Goal: Task Accomplishment & Management: Use online tool/utility

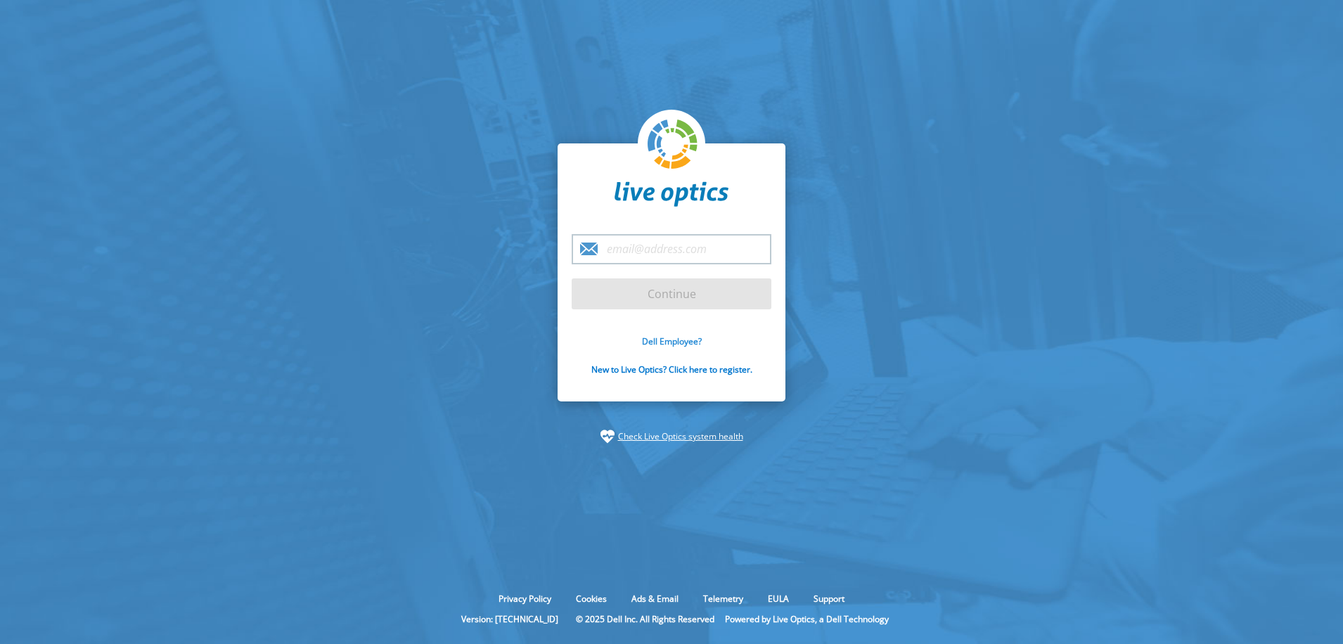
click at [673, 341] on link "Dell Employee?" at bounding box center [672, 341] width 60 height 12
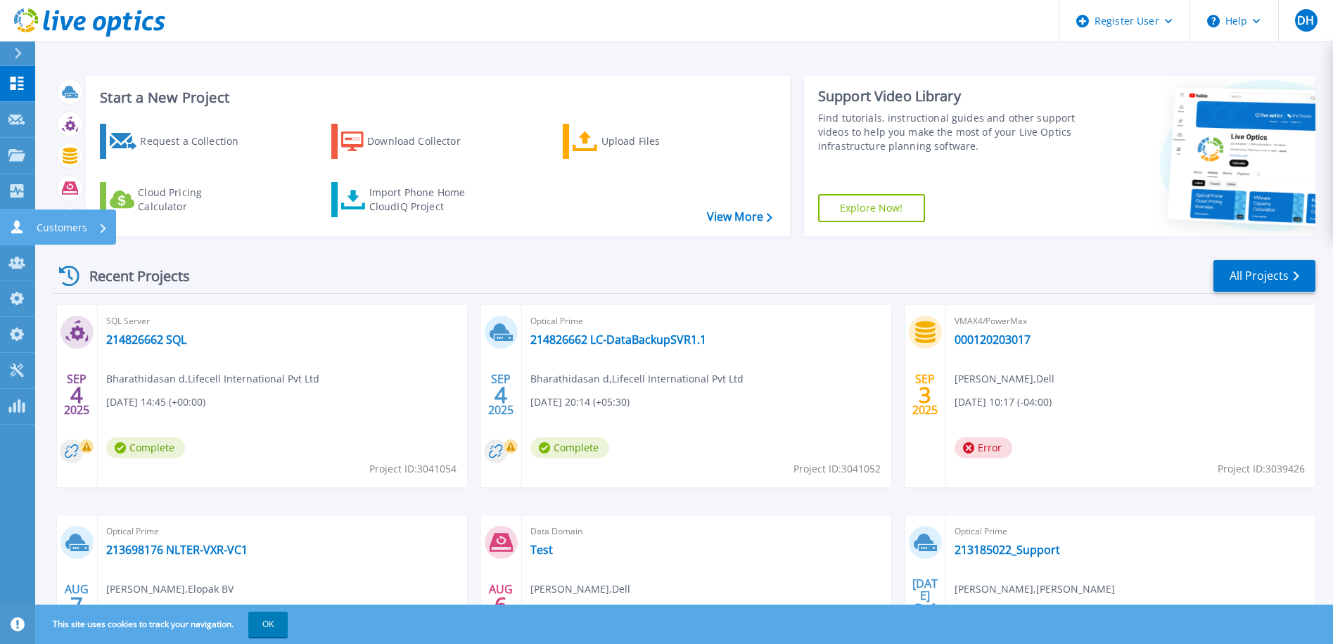
click at [25, 229] on div "Customers" at bounding box center [47, 226] width 79 height 13
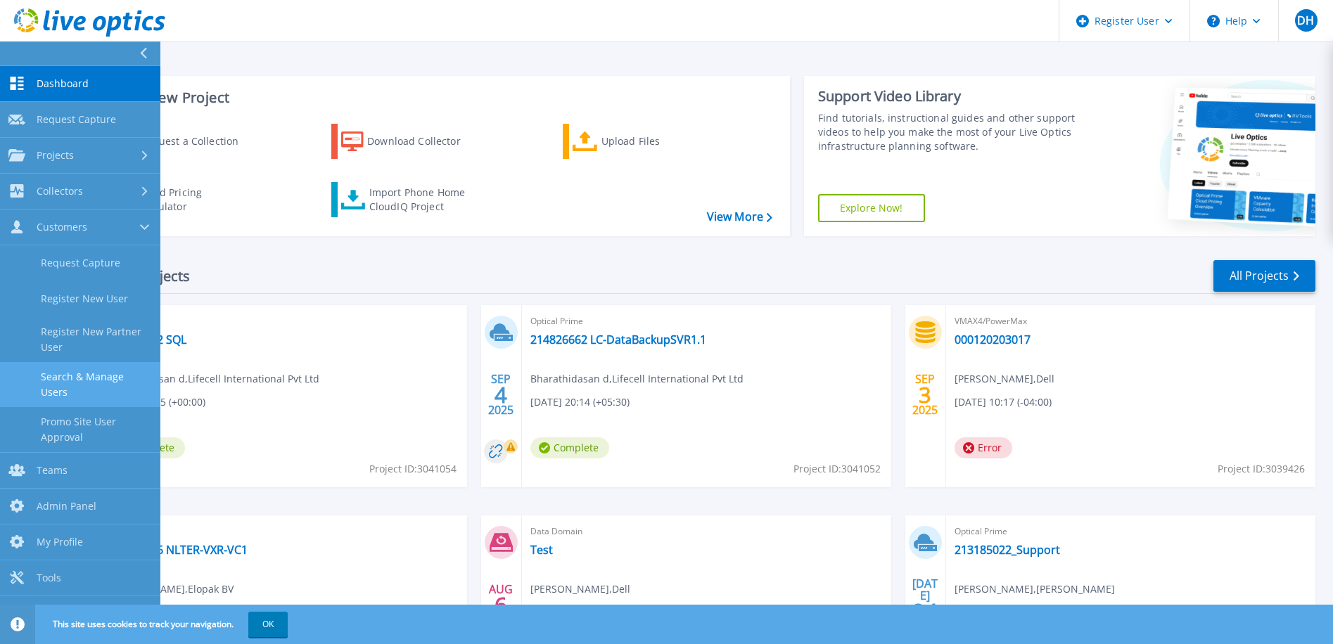
click at [84, 385] on link "Search & Manage Users" at bounding box center [80, 384] width 160 height 45
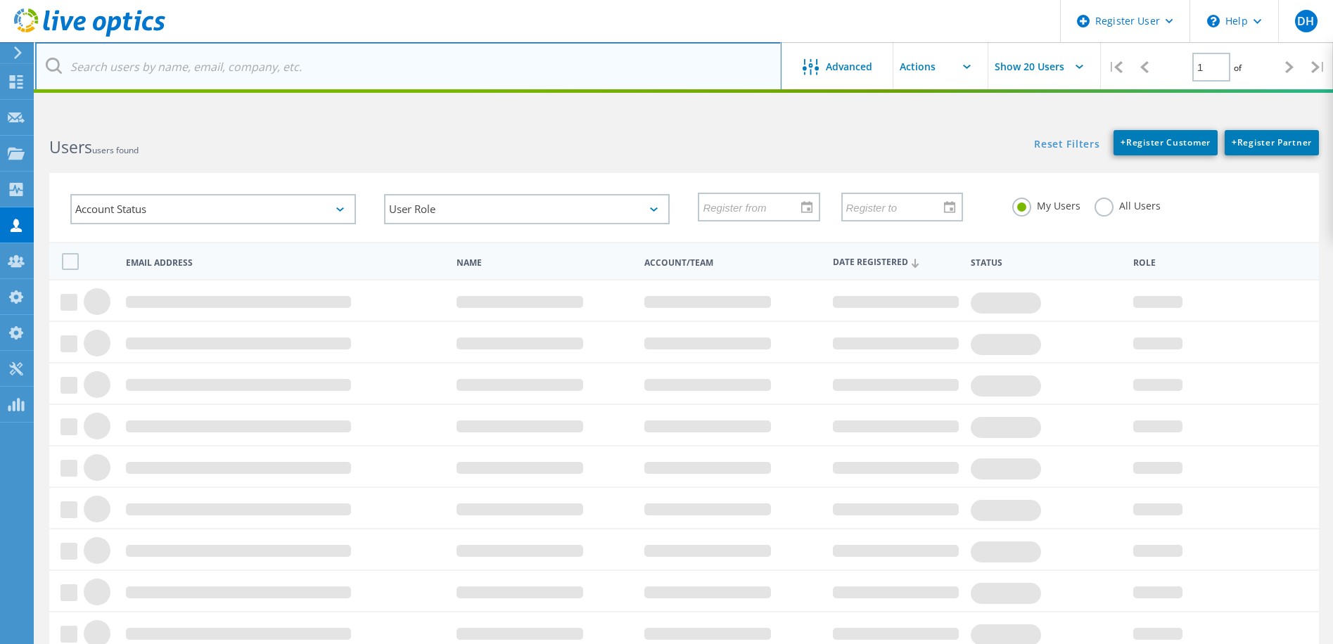
drag, startPoint x: 293, startPoint y: 70, endPoint x: 302, endPoint y: 70, distance: 9.1
click at [293, 70] on input "text" at bounding box center [408, 66] width 746 height 49
paste input "channelprofileapi.g2p.pcf.dell.com"
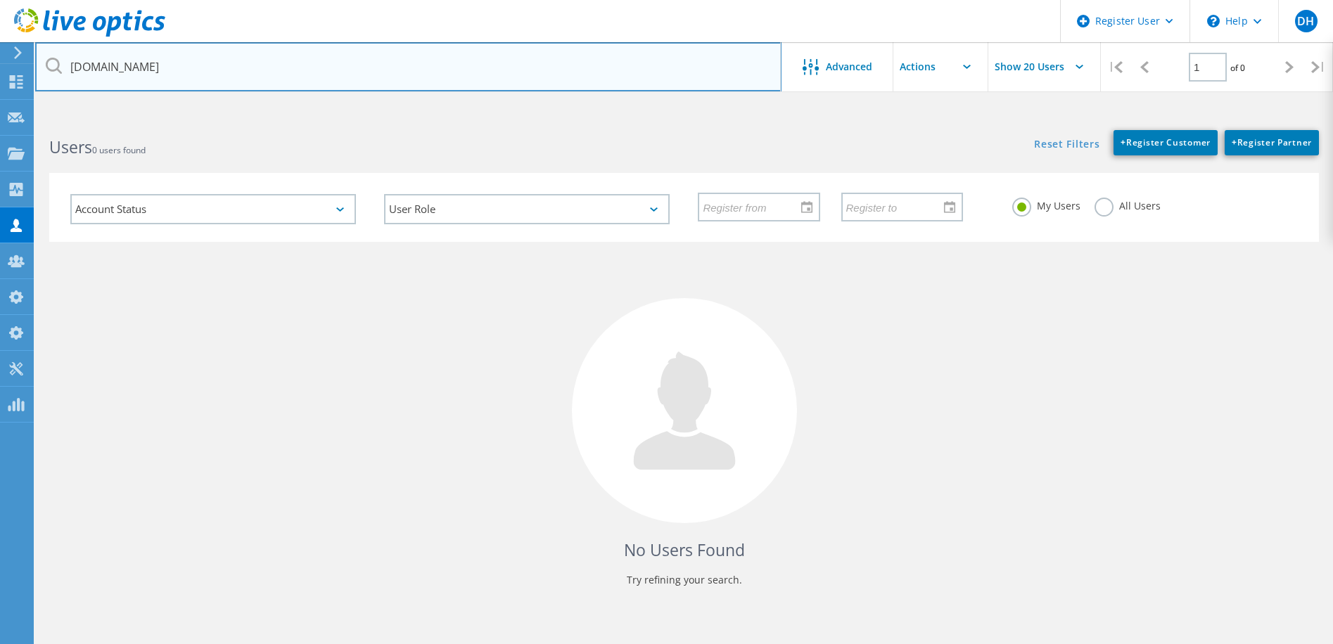
drag, startPoint x: 293, startPoint y: 63, endPoint x: 25, endPoint y: 56, distance: 268.0
click at [25, 116] on div "Register User \n Help Explore Helpful Articles Contact Support DH Dell Admin Us…" at bounding box center [666, 406] width 1333 height 581
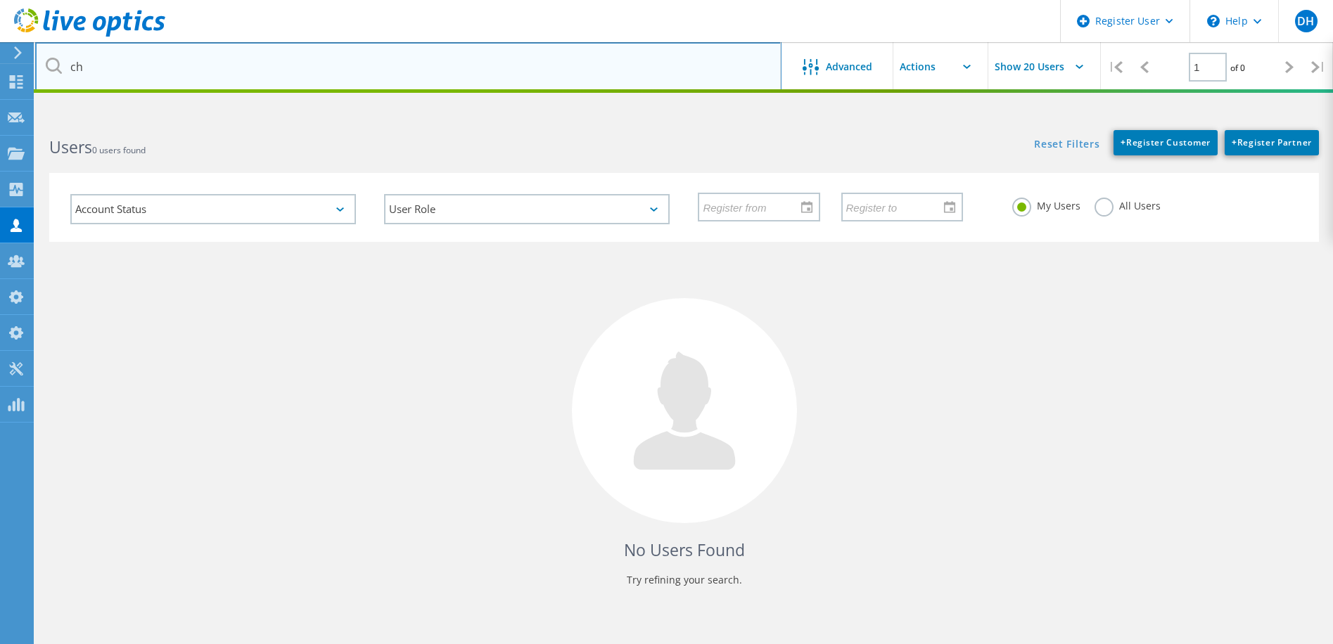
type input "c"
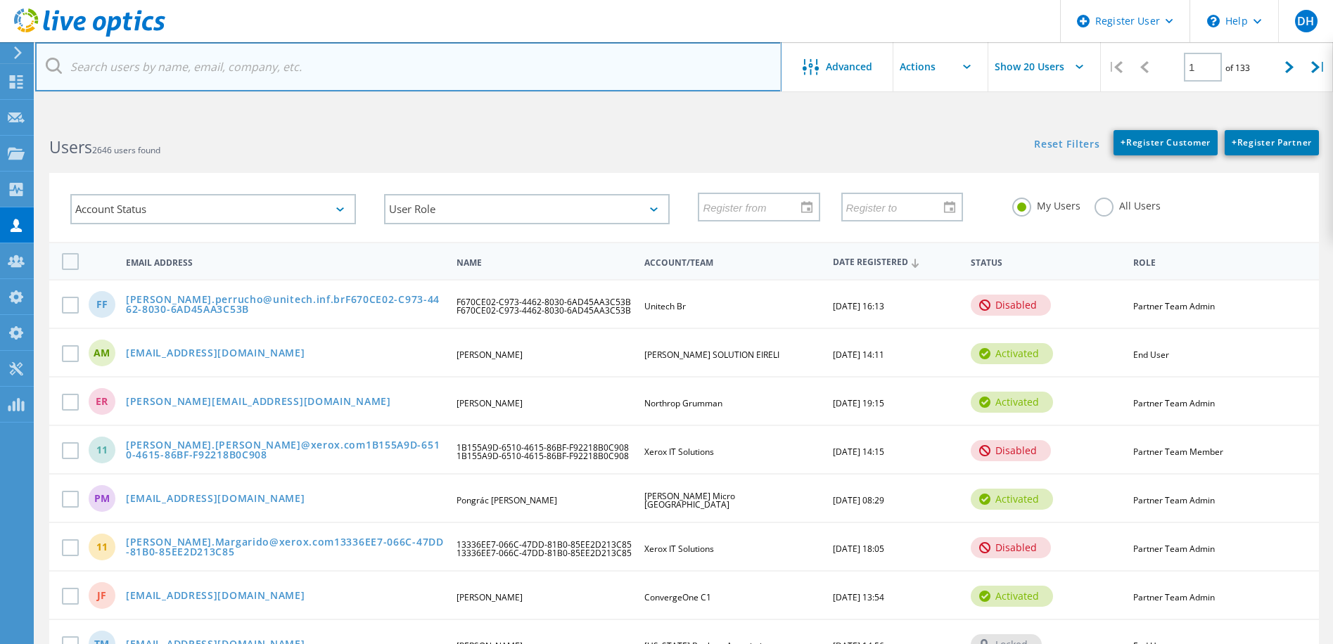
paste input "nivetha.ravichandran3@cognizant.com"
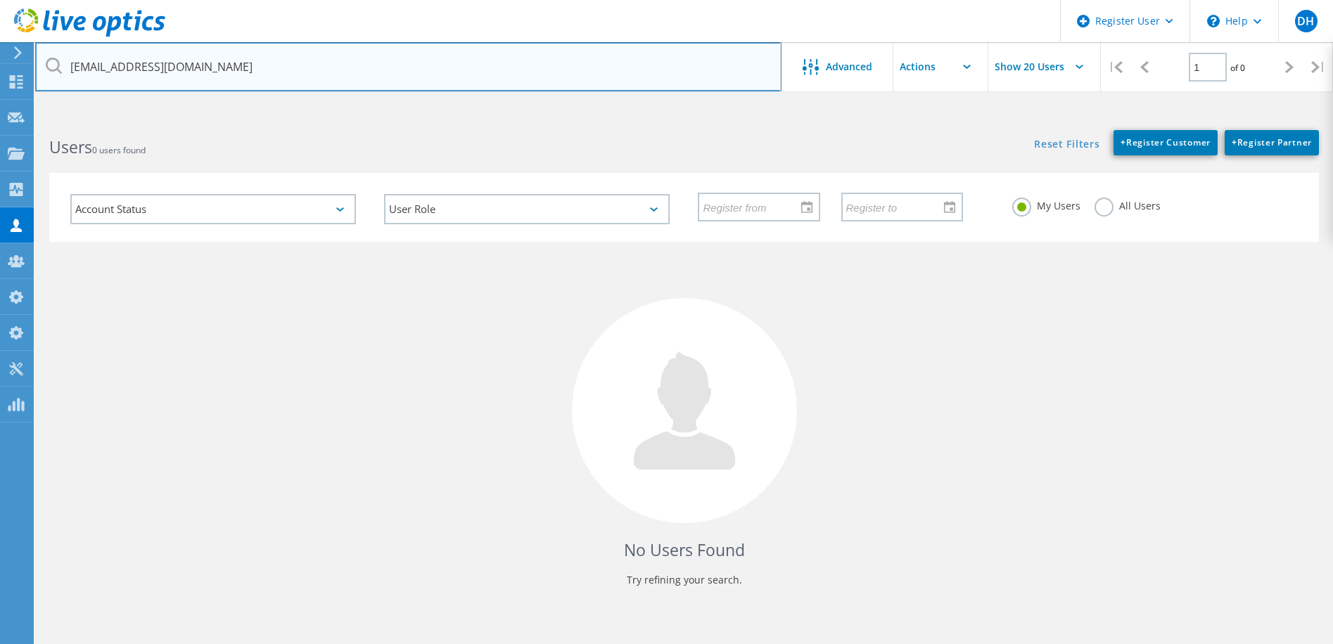
type input "nivetha.ravichandran3@cognizant.com"
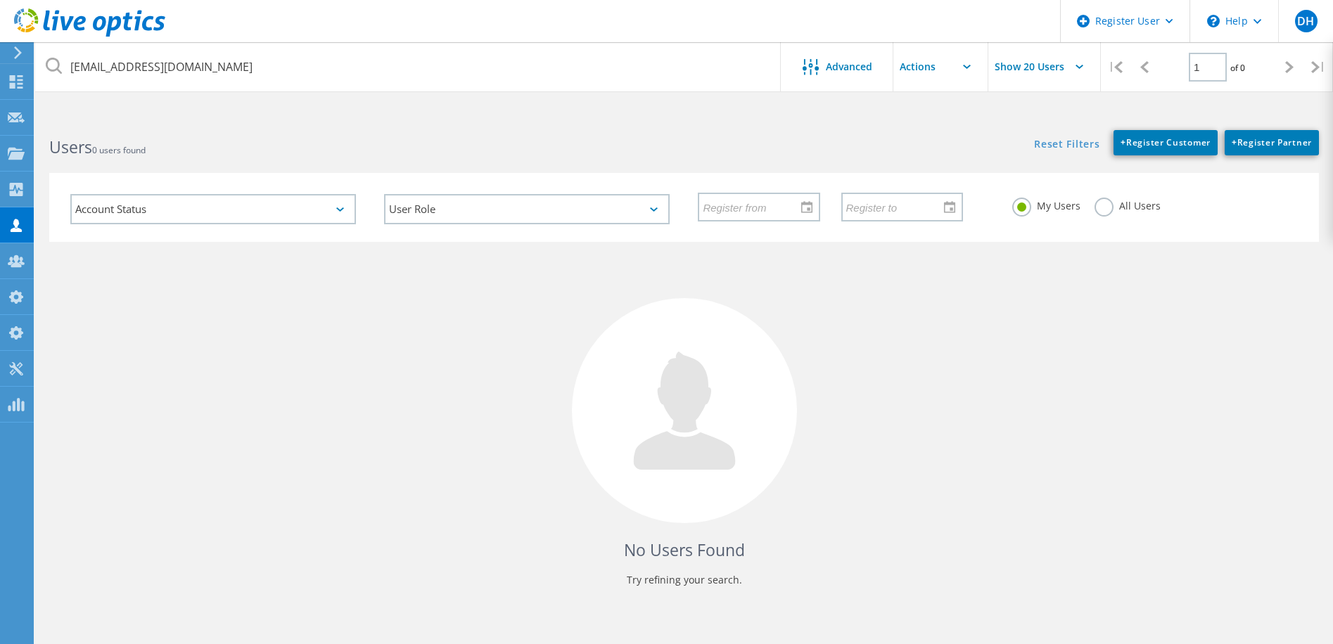
click at [1098, 204] on label "All Users" at bounding box center [1127, 204] width 66 height 13
click at [0, 0] on input "All Users" at bounding box center [0, 0] width 0 height 0
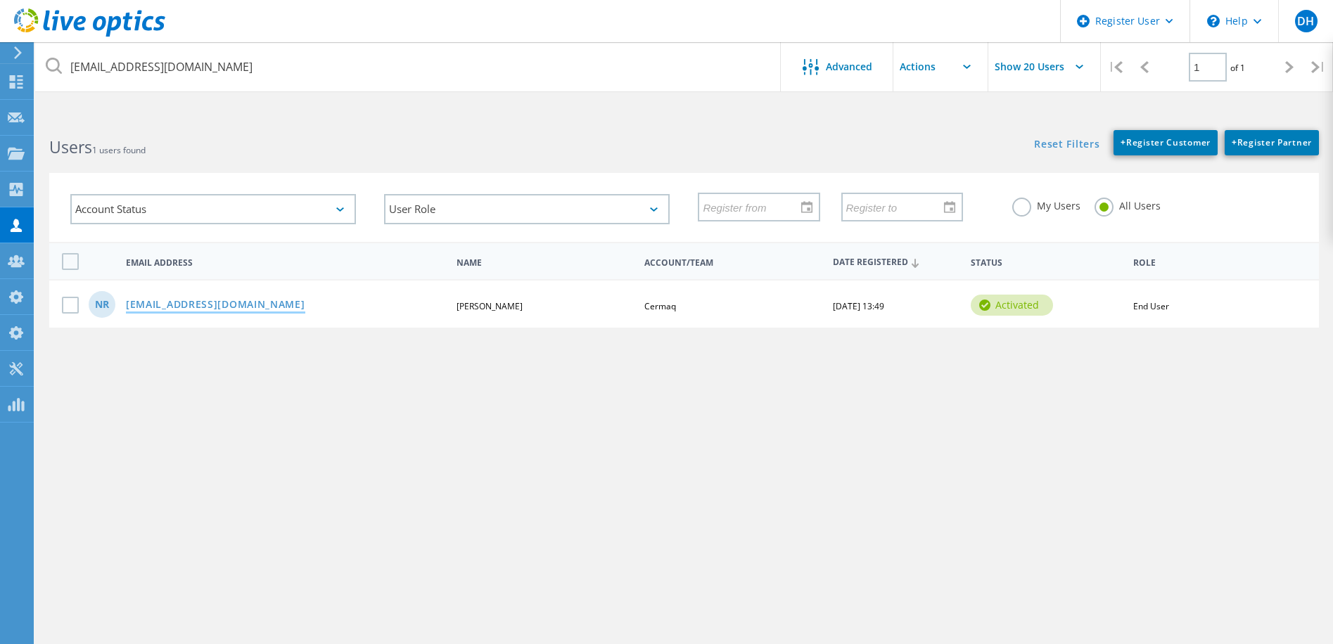
click at [215, 309] on link "Nivetha.Ravichandran3@cognizant.com" at bounding box center [215, 306] width 179 height 12
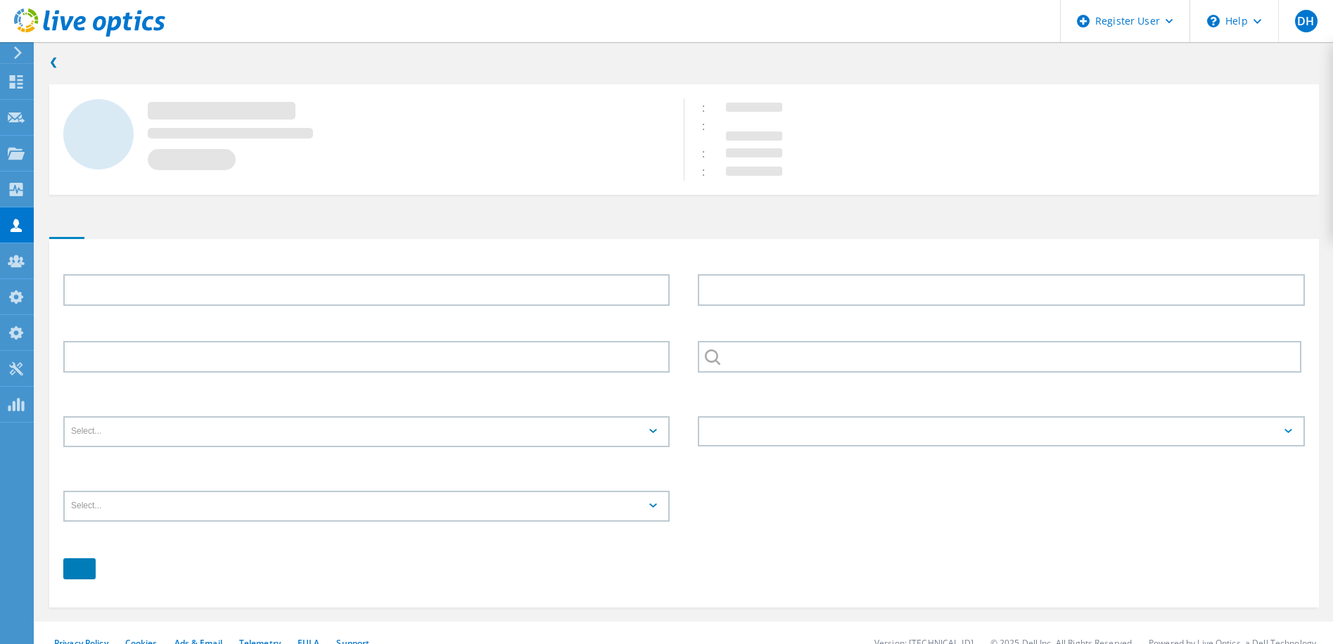
type input "Nivetha"
type input "Ravichandran"
type input "Cermaq"
type input "End User"
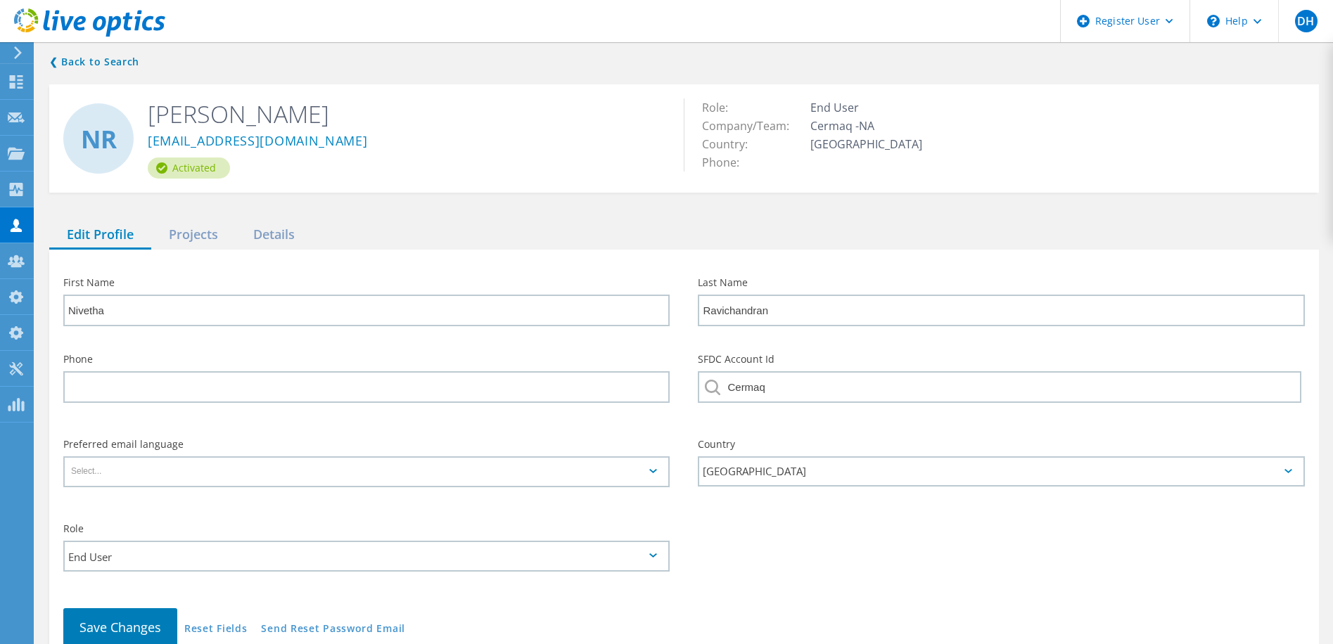
click at [467, 182] on div "NR Nivetha Ravichandran Nivetha.Ravichandran3@cognizant.com Activated" at bounding box center [366, 138] width 634 height 108
click at [94, 58] on link "❮ Back to Search" at bounding box center [97, 61] width 97 height 17
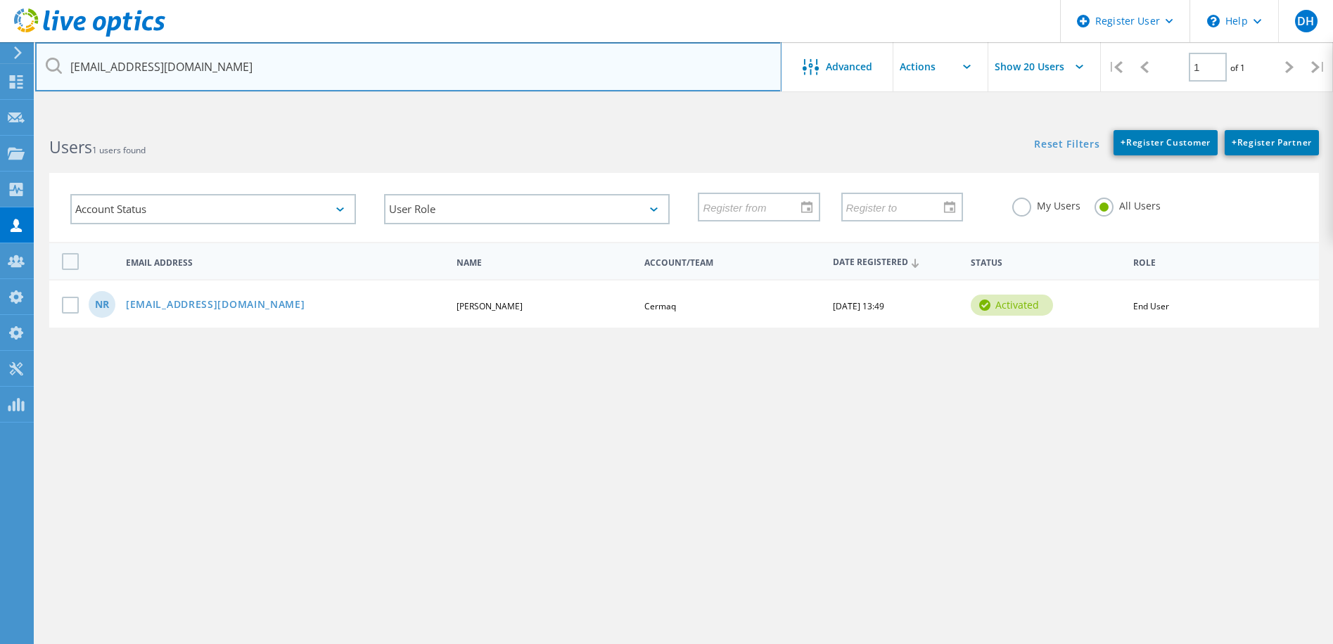
drag, startPoint x: 184, startPoint y: 68, endPoint x: 332, endPoint y: 70, distance: 148.4
click at [331, 70] on input "nivetha.ravichandran3@cognizant.com" at bounding box center [408, 66] width 746 height 49
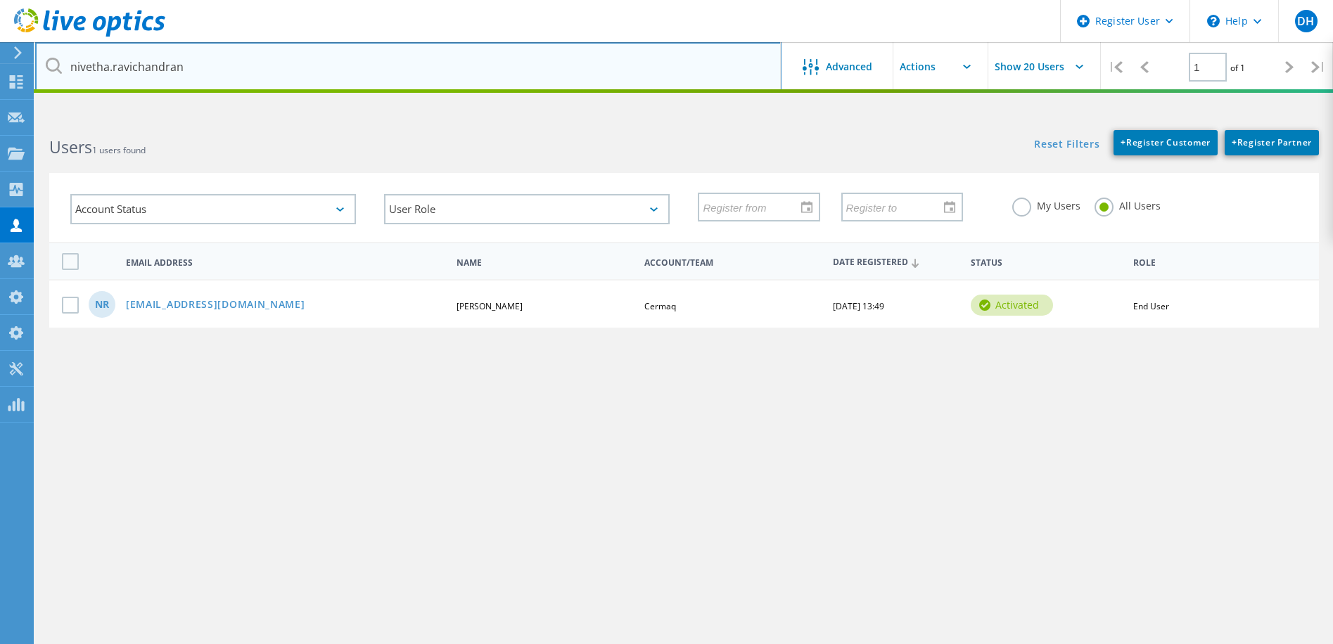
click at [311, 68] on input "nivetha.ravichandran" at bounding box center [408, 66] width 746 height 49
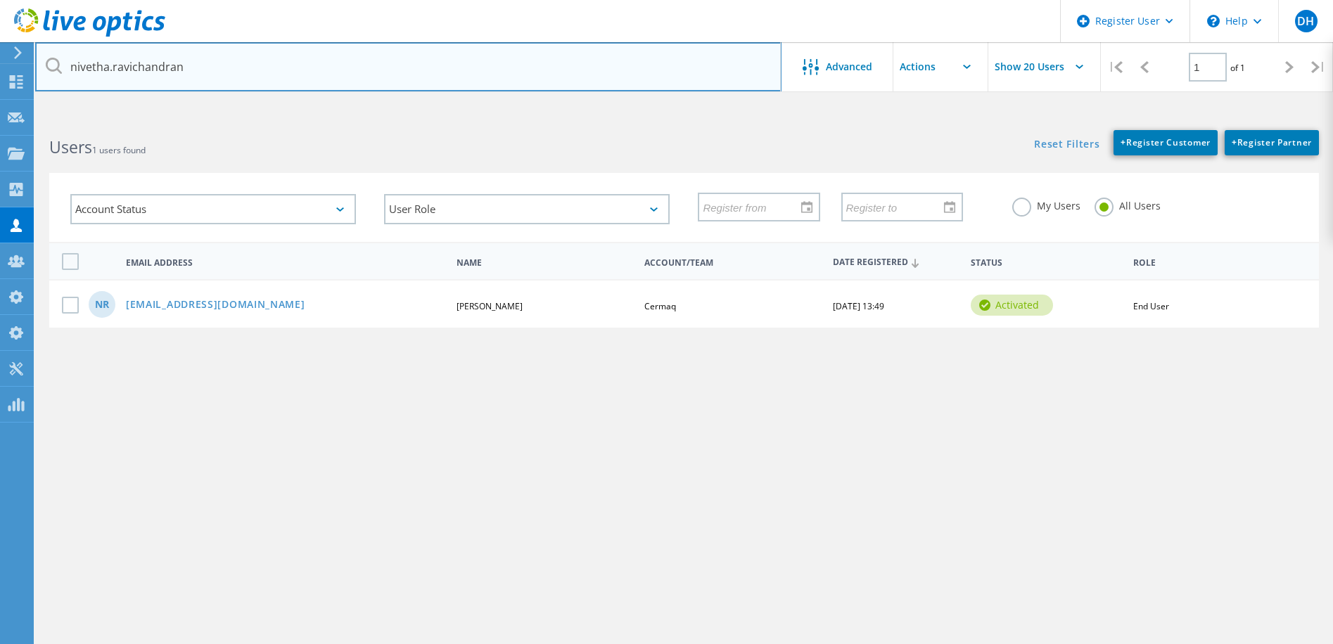
click at [110, 68] on input "nivetha.ravichandran" at bounding box center [408, 66] width 746 height 49
drag, startPoint x: 266, startPoint y: 62, endPoint x: 288, endPoint y: 70, distance: 23.1
click at [267, 62] on input "nivetha ravichandran" at bounding box center [408, 66] width 746 height 49
click at [246, 70] on input "nivetha ravichandran" at bounding box center [408, 66] width 746 height 49
click at [162, 65] on input "nivetha ravichandran" at bounding box center [408, 66] width 746 height 49
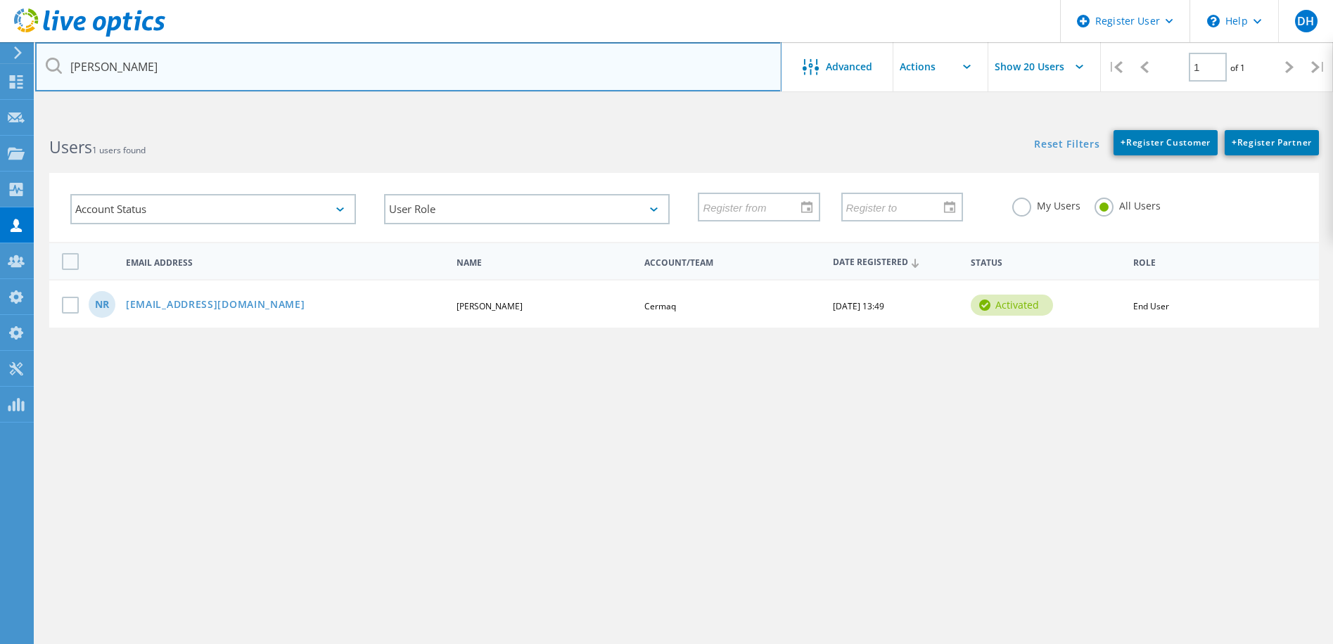
click at [162, 65] on input "nivetha ravichandran" at bounding box center [408, 66] width 746 height 49
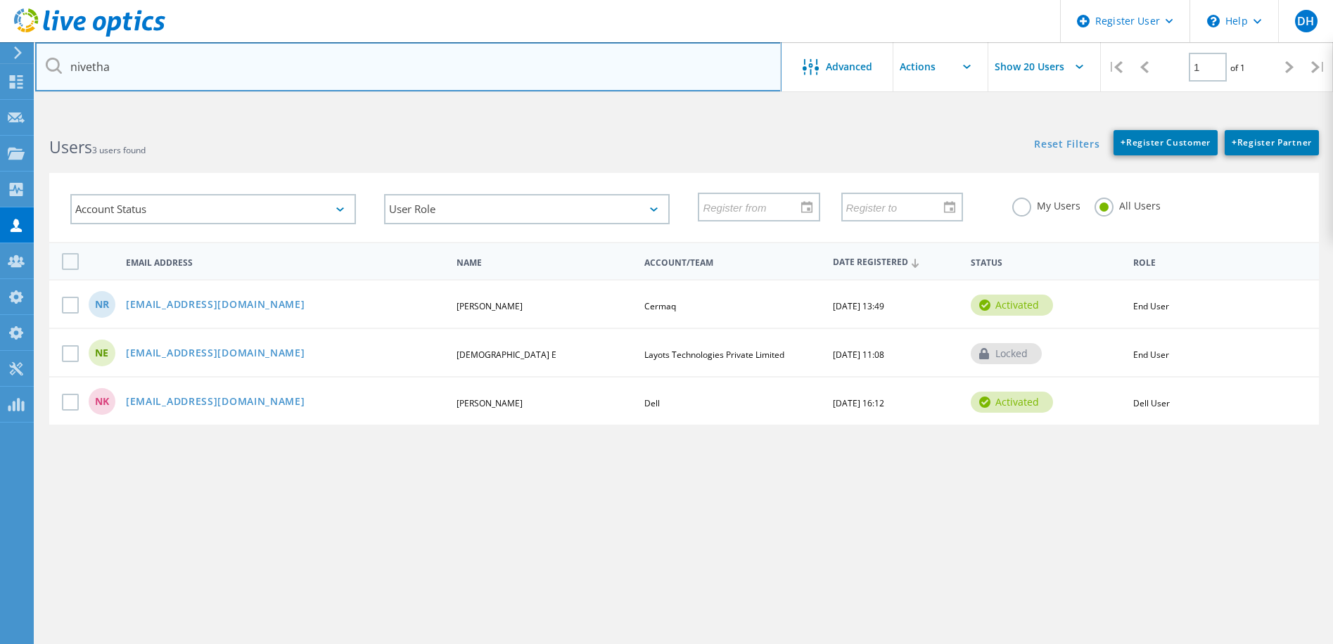
drag, startPoint x: 155, startPoint y: 76, endPoint x: 61, endPoint y: 66, distance: 94.1
click at [61, 66] on div "nivetha" at bounding box center [407, 66] width 745 height 49
click at [309, 72] on input "nivetha" at bounding box center [408, 66] width 746 height 49
click at [160, 67] on input "nivetha" at bounding box center [408, 66] width 746 height 49
drag, startPoint x: 163, startPoint y: 67, endPoint x: 198, endPoint y: 72, distance: 35.6
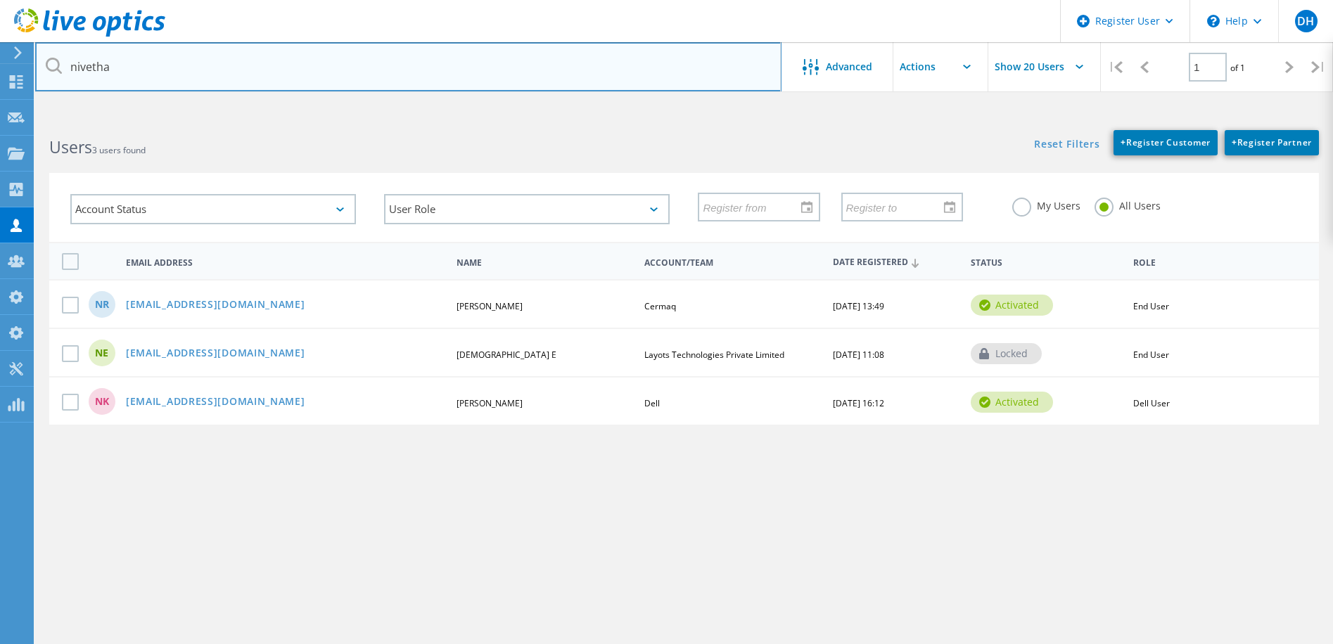
click at [71, 63] on input "nivetha" at bounding box center [408, 66] width 746 height 49
click at [418, 84] on input "nivetha" at bounding box center [408, 66] width 746 height 49
click at [375, 64] on input "nivetha" at bounding box center [408, 66] width 746 height 49
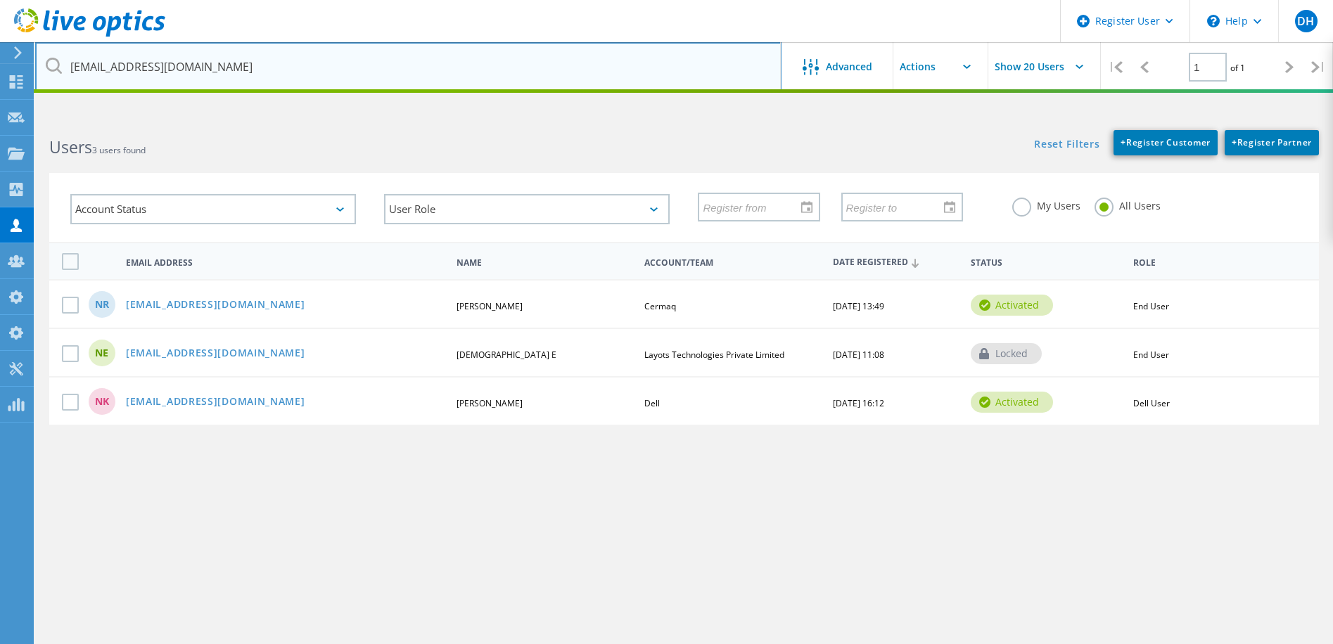
drag, startPoint x: 186, startPoint y: 66, endPoint x: 61, endPoint y: 63, distance: 125.2
click at [61, 63] on div "nivetha.ravichandran3@cognizant.com" at bounding box center [407, 66] width 745 height 49
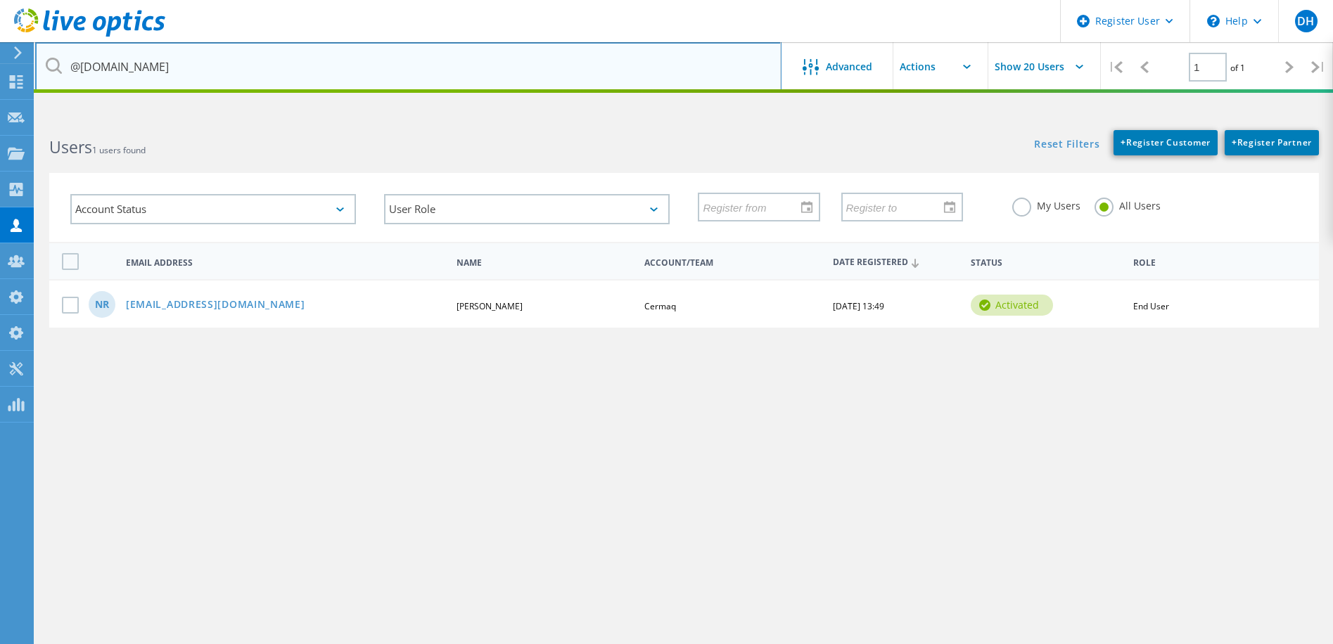
type input "@cognizant.com"
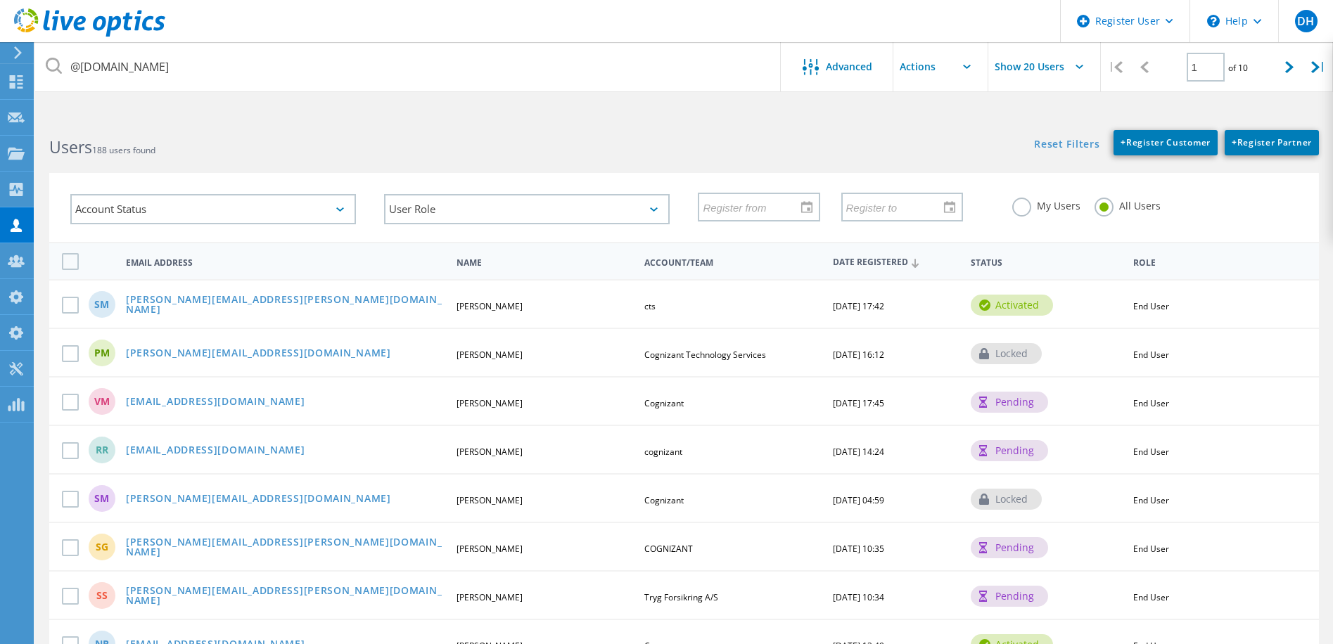
click at [84, 22] on use at bounding box center [89, 22] width 151 height 28
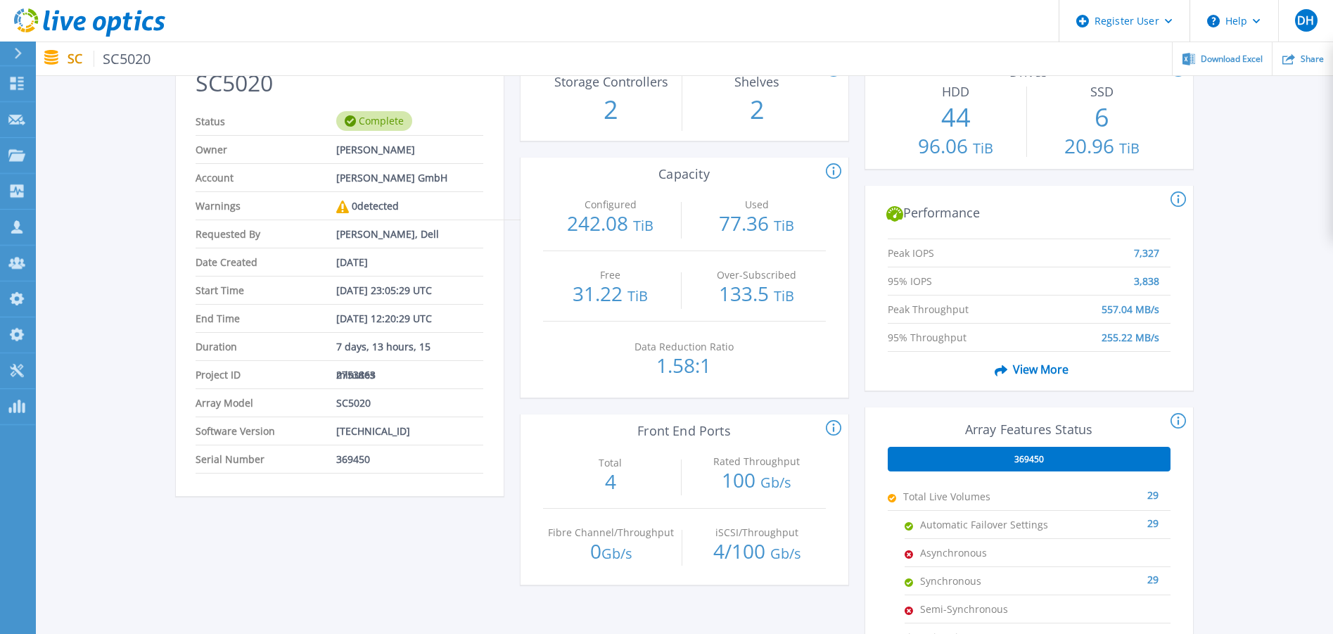
scroll to position [211, 0]
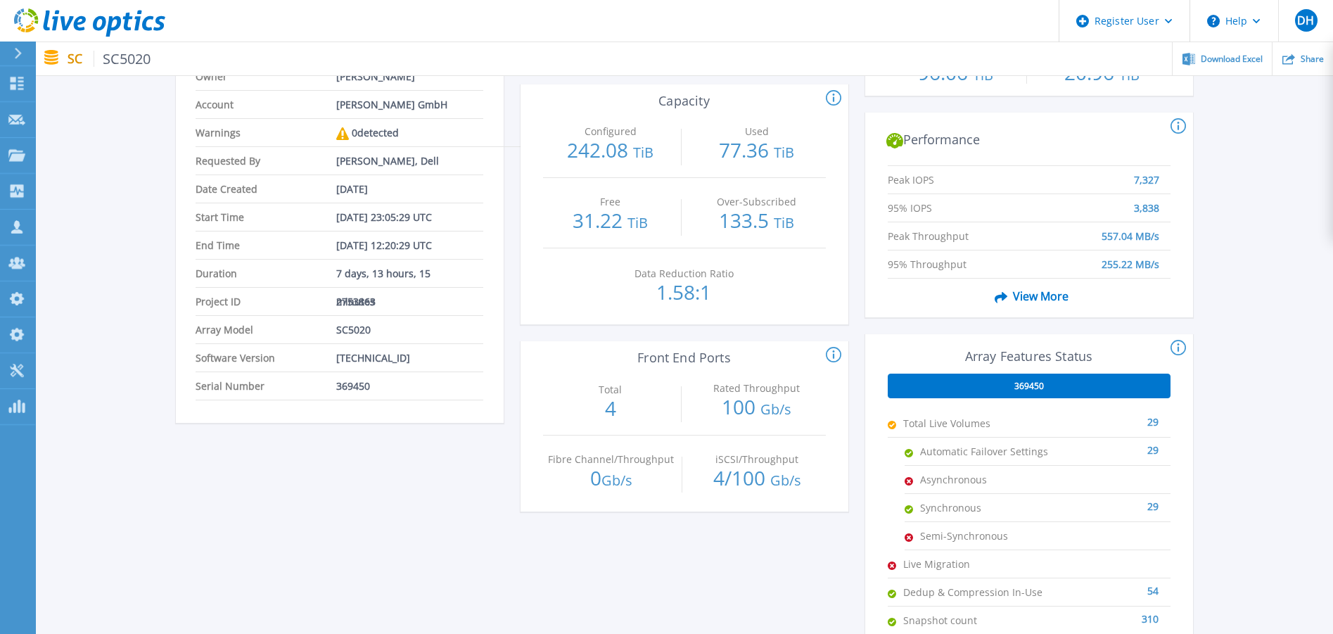
click at [349, 381] on span "369450" at bounding box center [353, 385] width 34 height 27
copy span "369450"
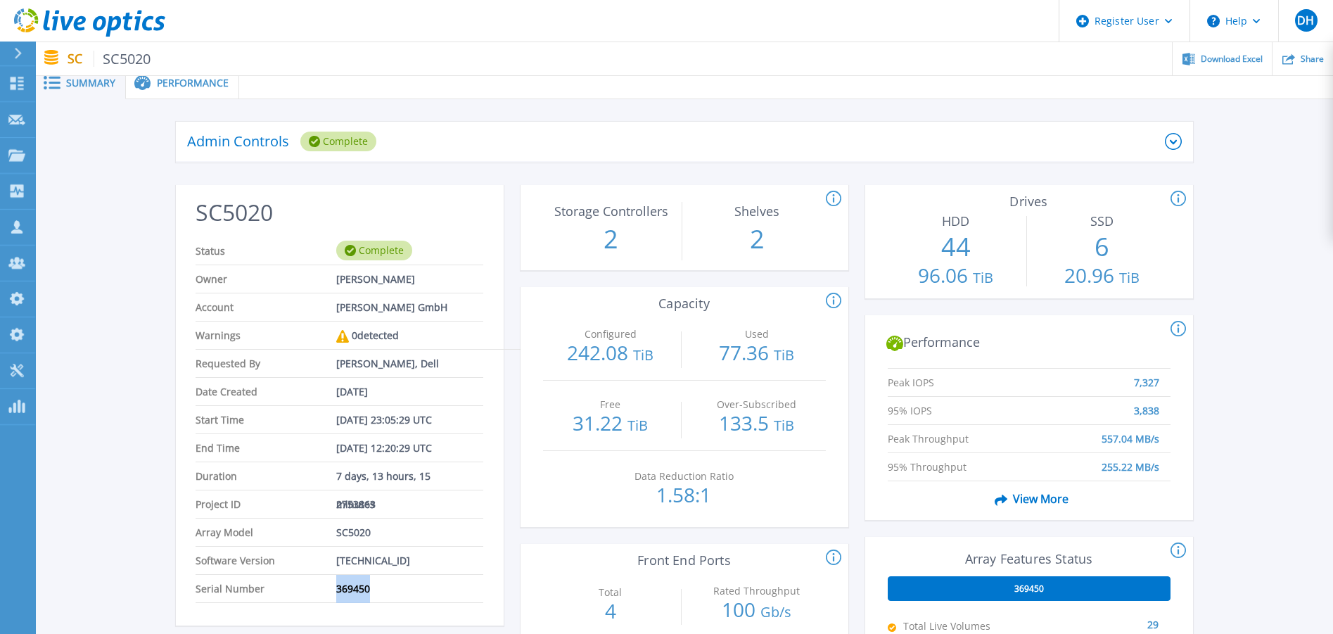
scroll to position [0, 0]
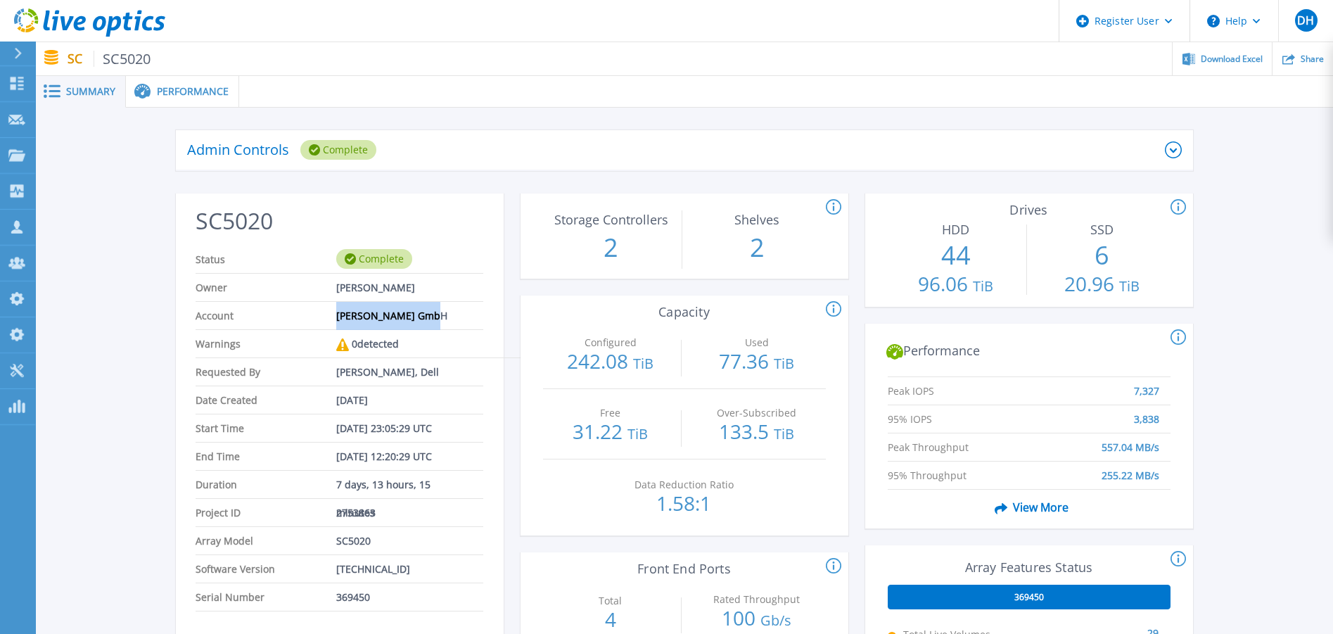
drag, startPoint x: 439, startPoint y: 314, endPoint x: 325, endPoint y: 309, distance: 114.1
click at [325, 309] on li "Account Paul Craemer GmbH" at bounding box center [339, 316] width 287 height 28
copy li "Paul Craemer GmbH"
click at [781, 321] on div "Used 77.36 TiB" at bounding box center [757, 354] width 136 height 70
click at [186, 96] on span "Performance" at bounding box center [193, 92] width 72 height 10
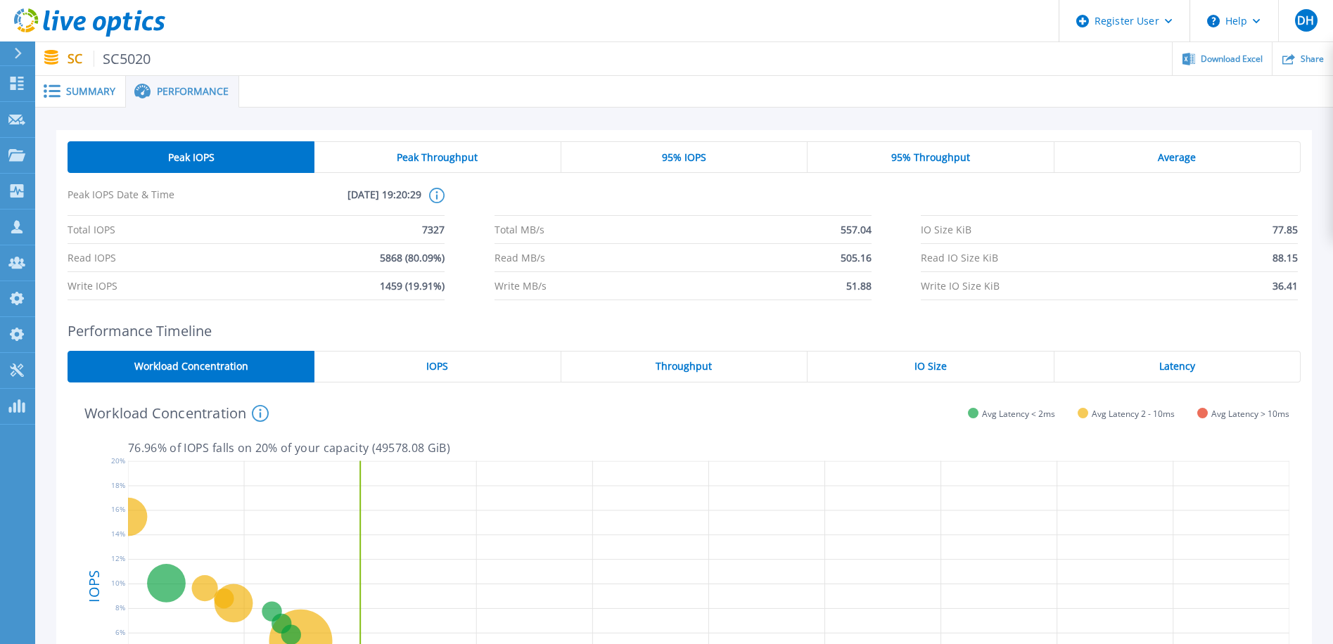
click at [72, 87] on span "Summary" at bounding box center [90, 92] width 49 height 10
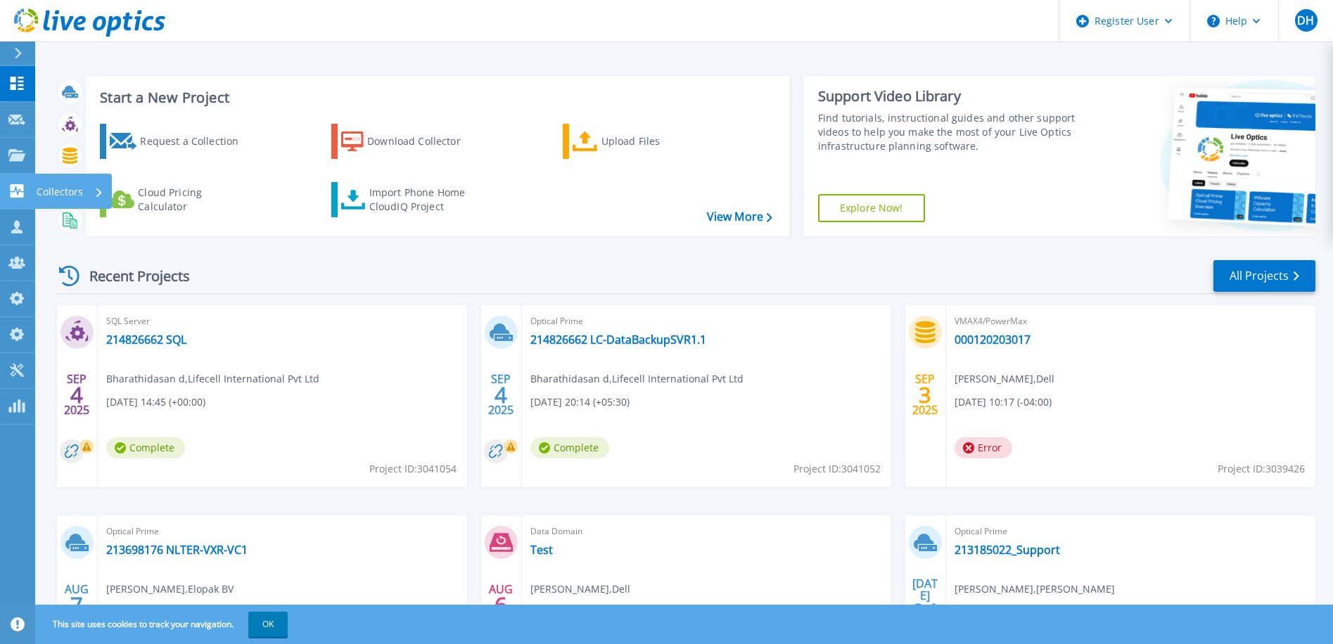
click at [19, 191] on icon at bounding box center [16, 190] width 17 height 13
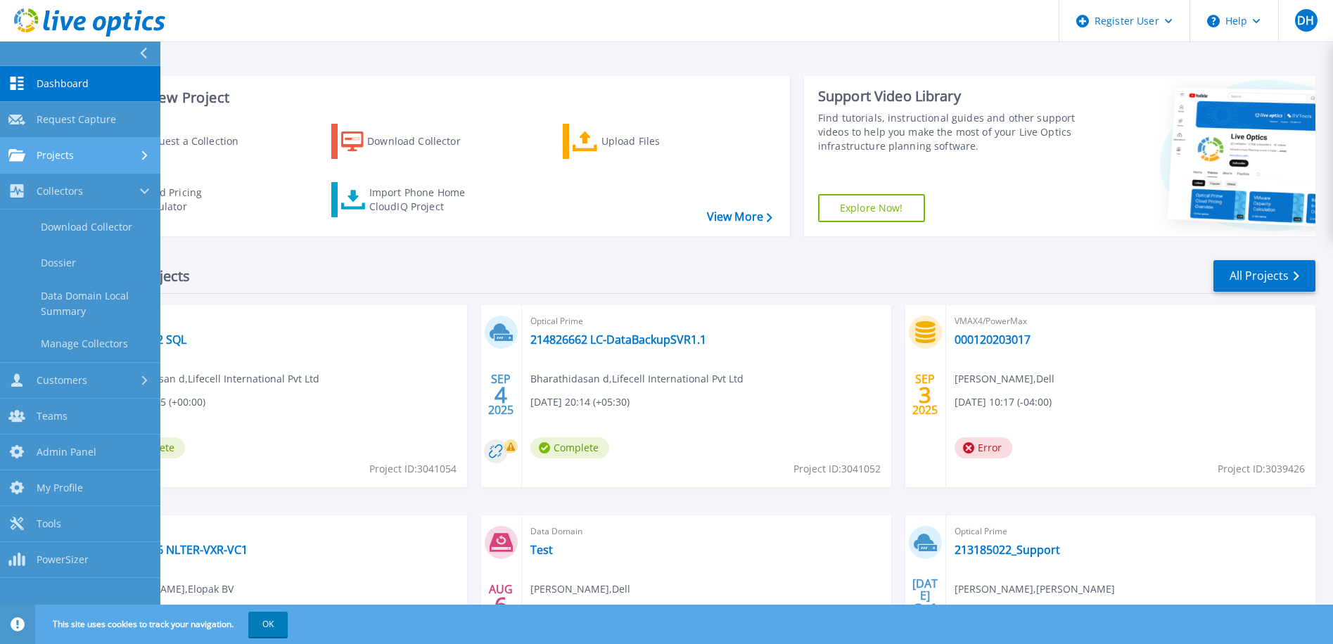
click at [18, 158] on icon at bounding box center [16, 155] width 17 height 12
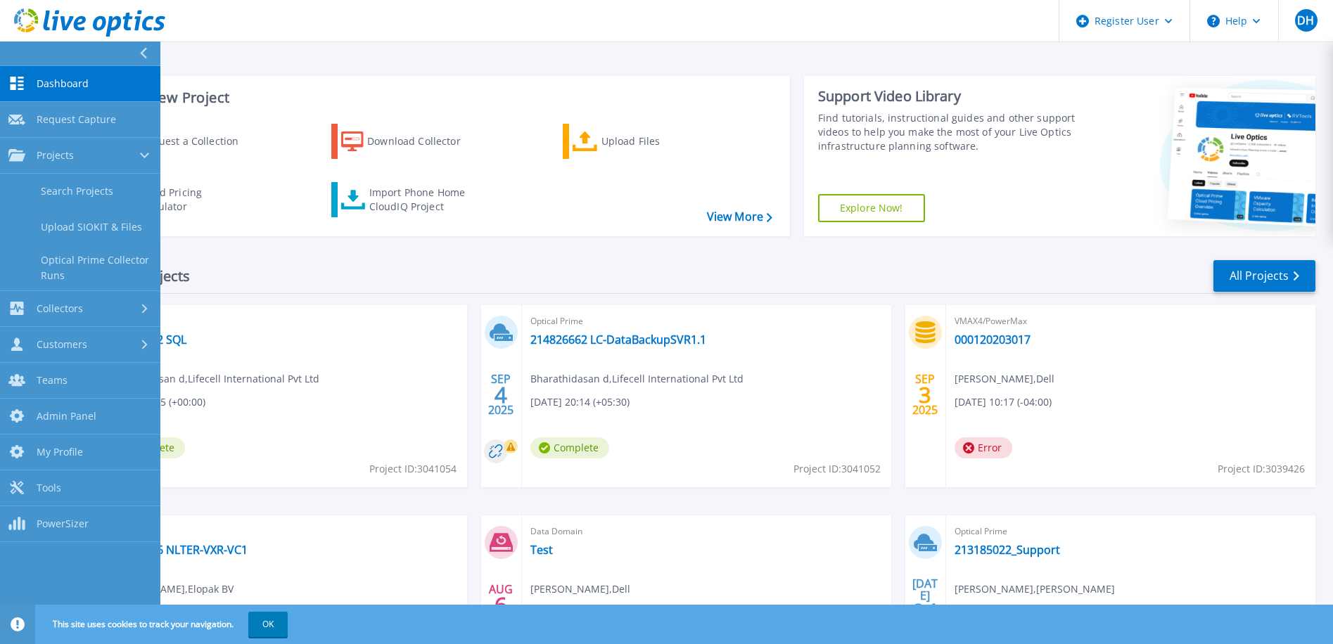
click at [640, 272] on div "Recent Projects All Projects" at bounding box center [684, 276] width 1261 height 35
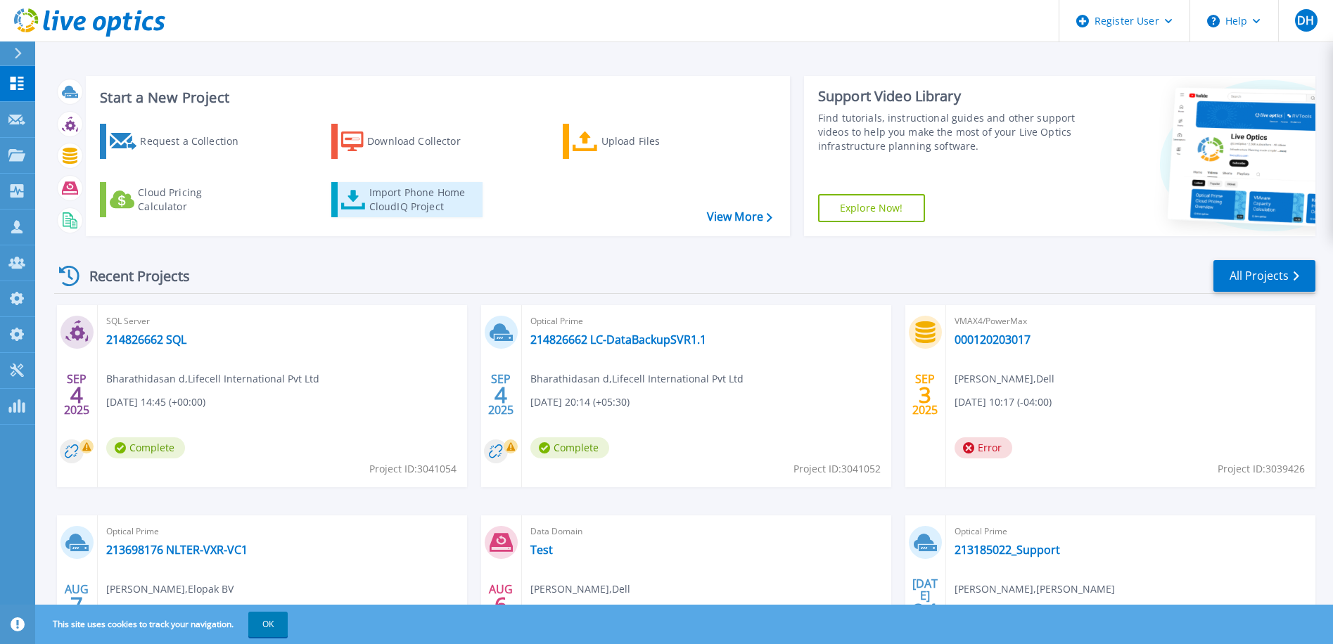
click at [387, 208] on div "Import Phone Home CloudIQ Project" at bounding box center [424, 200] width 110 height 28
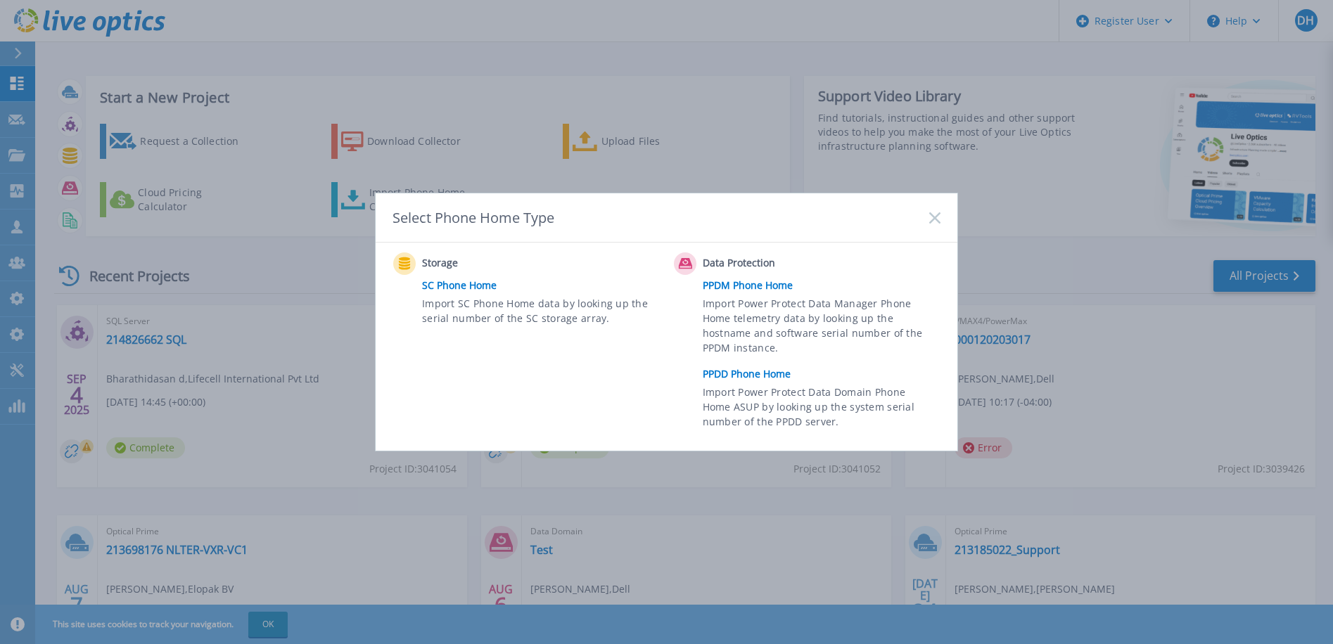
click at [450, 285] on link "SC Phone Home" at bounding box center [544, 285] width 245 height 21
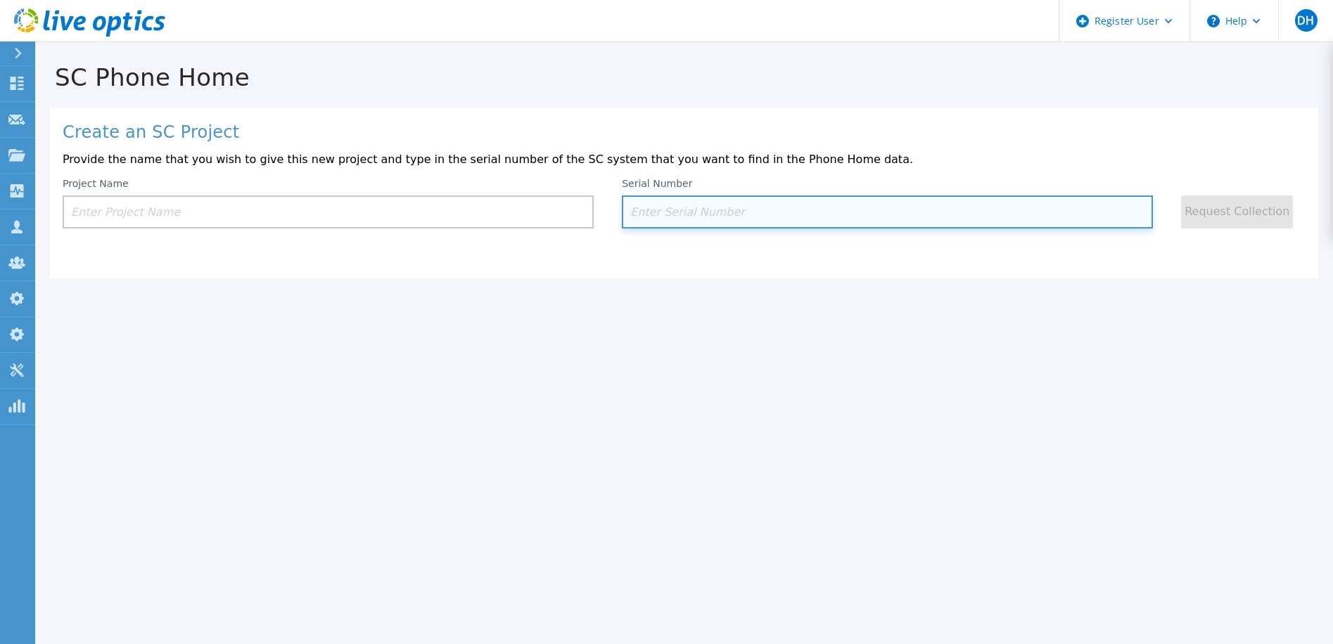
click at [718, 212] on input at bounding box center [887, 212] width 531 height 33
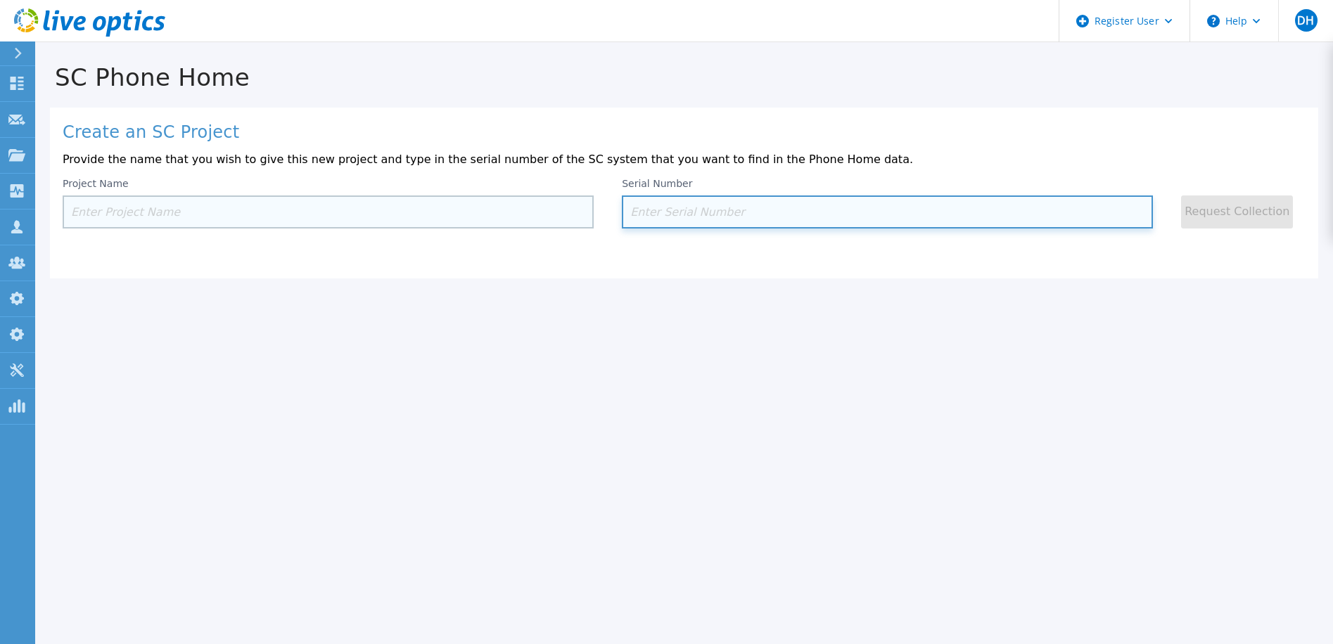
paste input "369450"
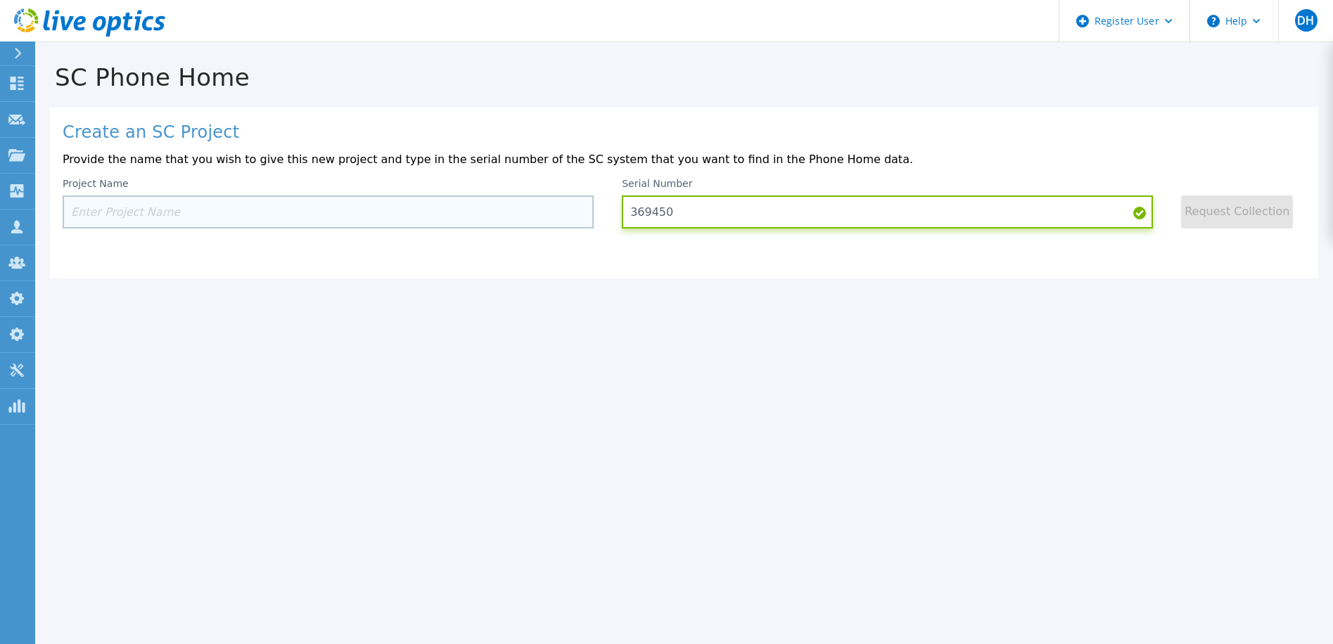
type input "369450"
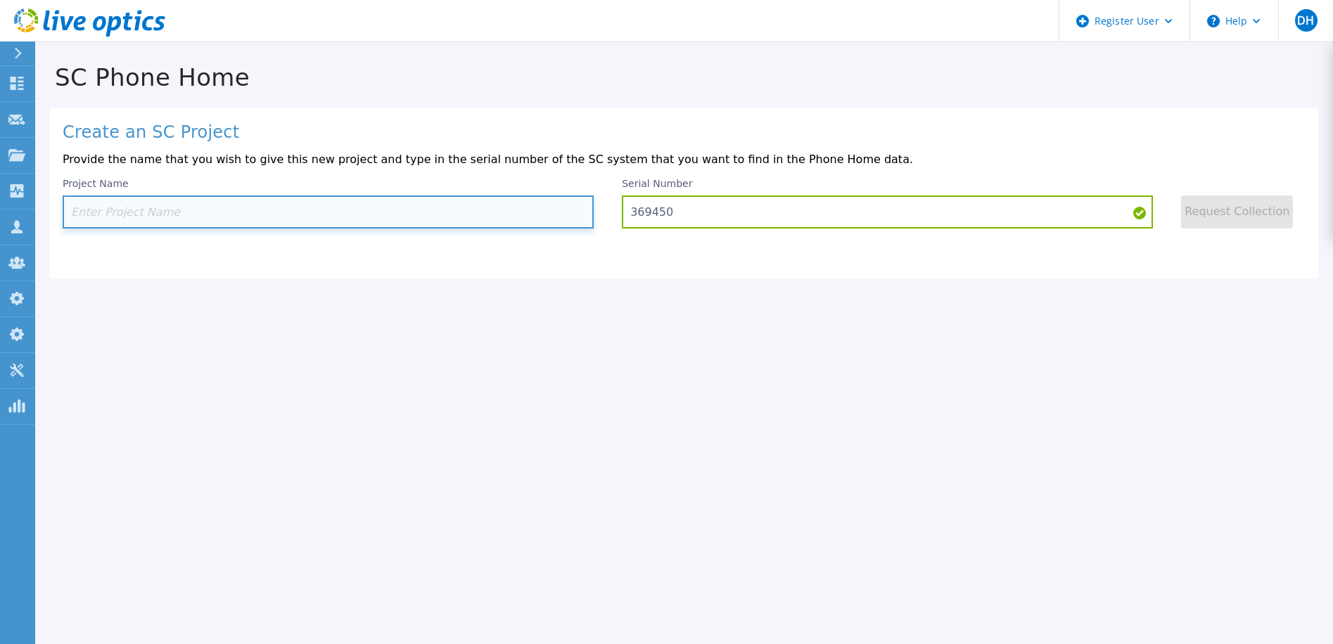
click at [300, 212] on input at bounding box center [328, 212] width 531 height 33
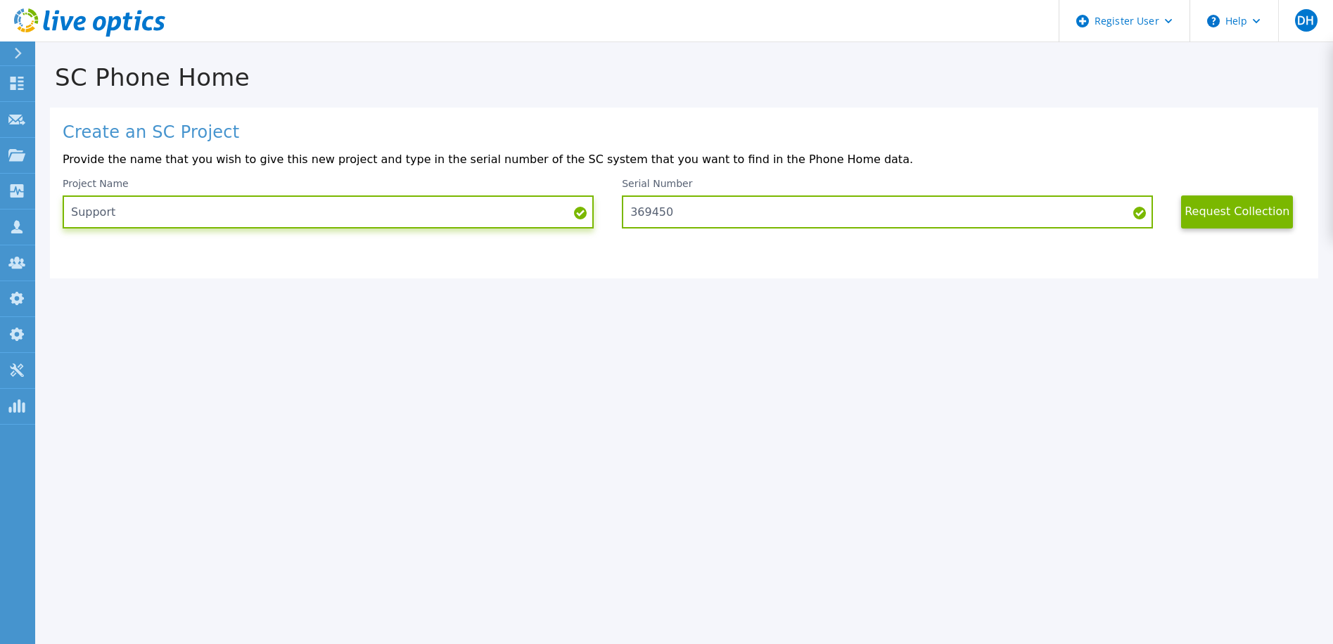
type input "Support"
click at [1240, 210] on button "Request Collection" at bounding box center [1237, 212] width 112 height 33
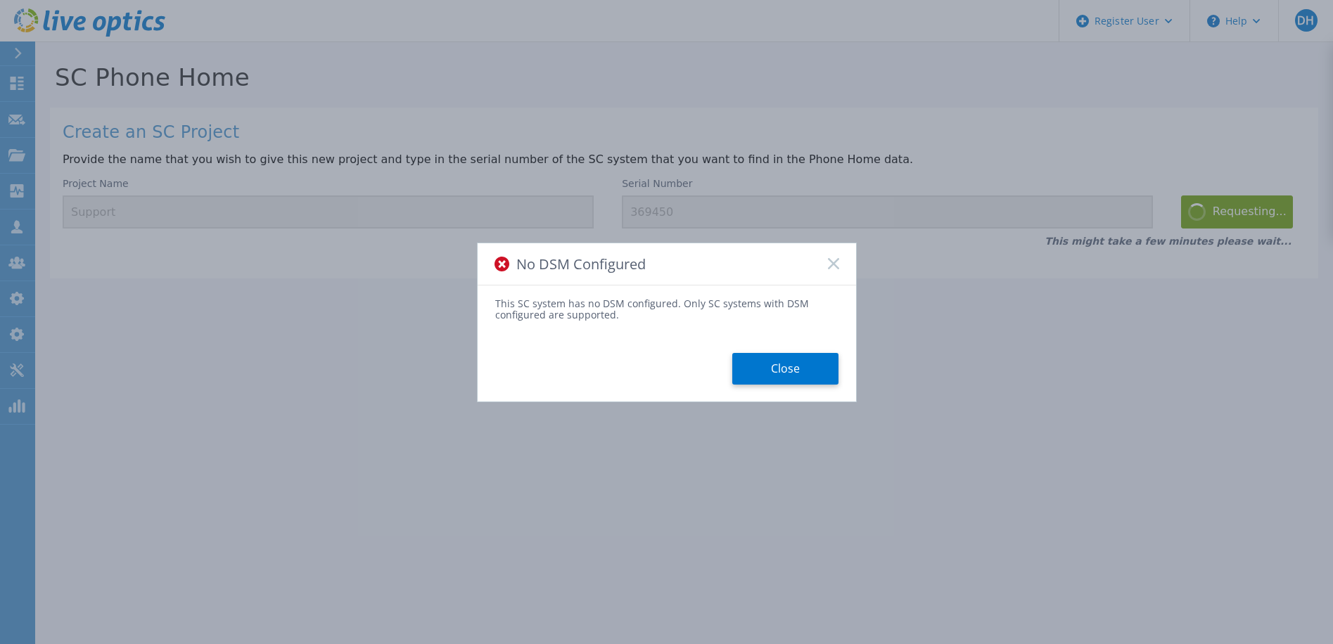
click at [834, 270] on div "No DSM Configured" at bounding box center [667, 264] width 378 height 42
click at [785, 376] on button "Close" at bounding box center [785, 369] width 106 height 32
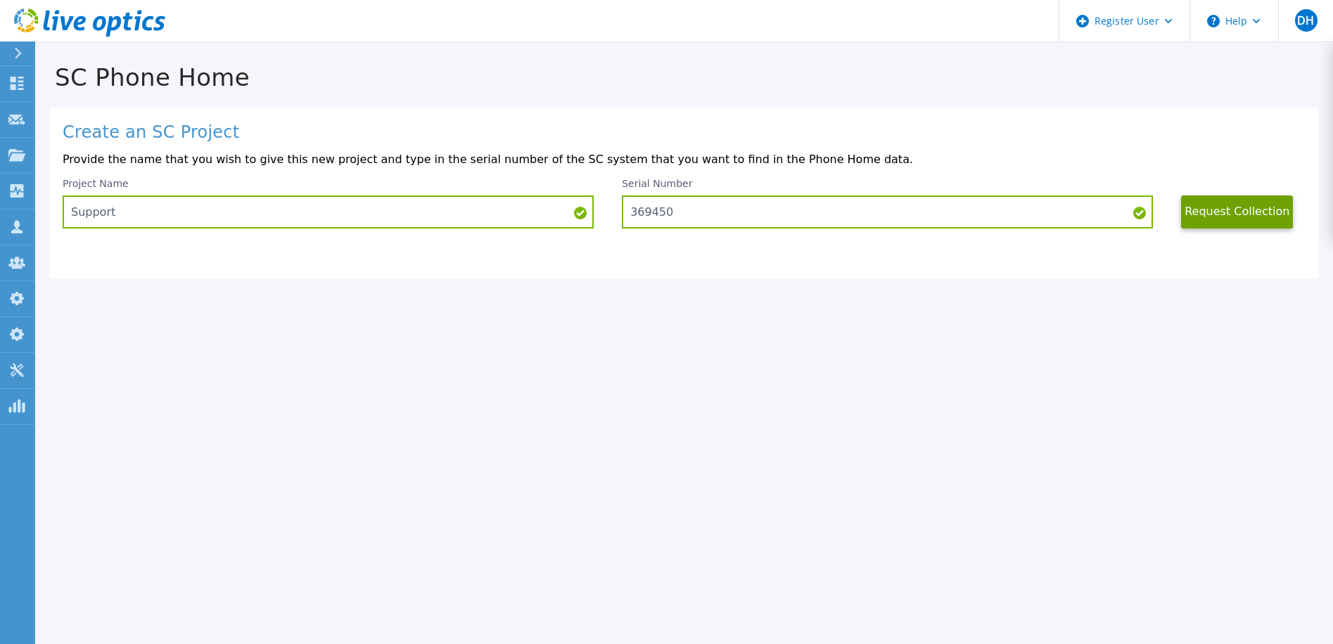
drag, startPoint x: 422, startPoint y: 115, endPoint x: 415, endPoint y: 113, distance: 7.3
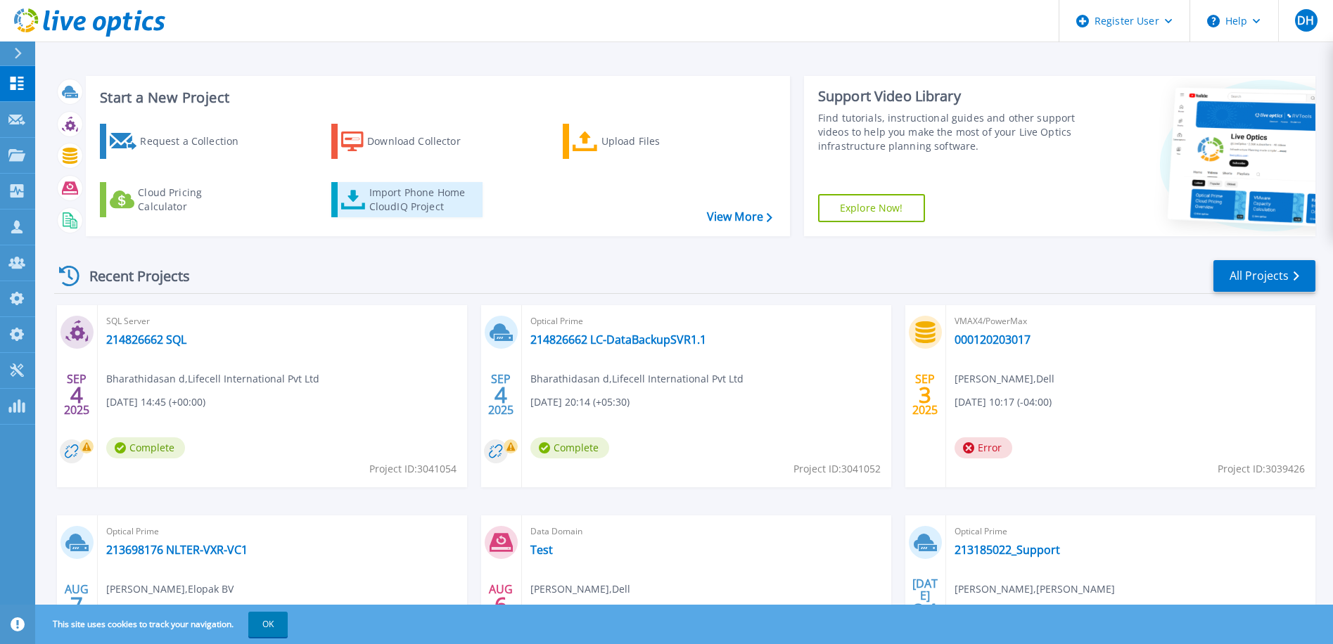
click at [385, 200] on div "Import Phone Home CloudIQ Project" at bounding box center [424, 200] width 110 height 28
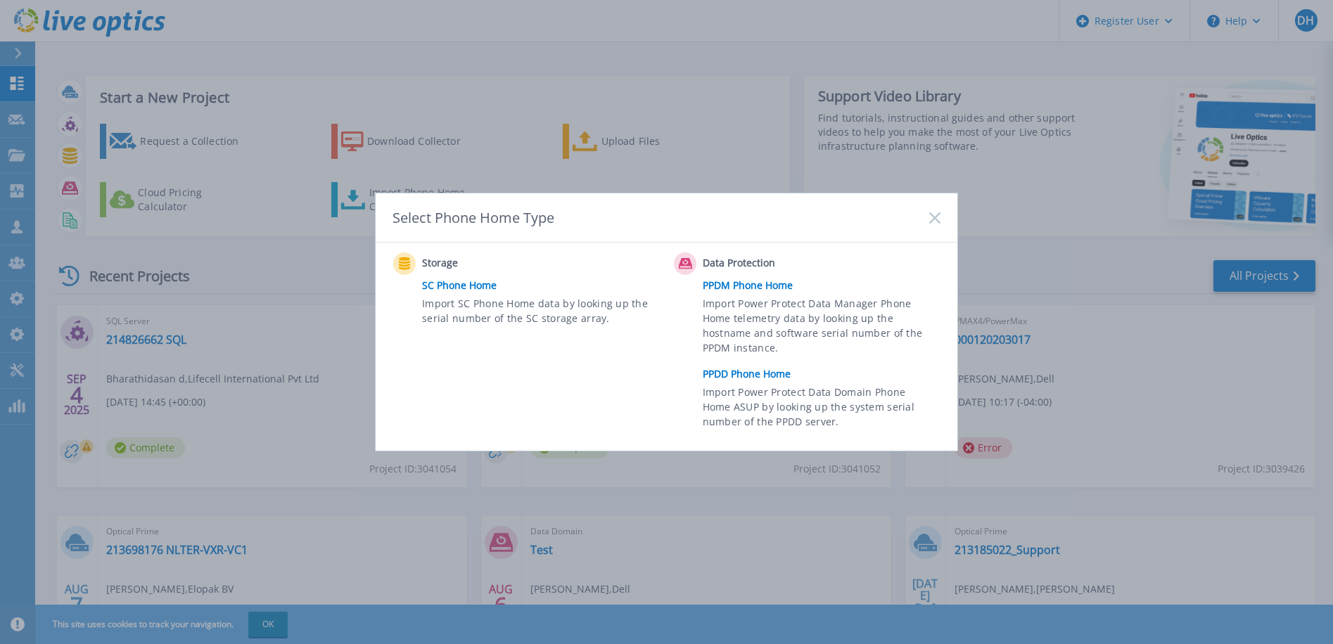
click at [489, 297] on span "Import SC Phone Home data by looking up the serial number of the SC storage arr…" at bounding box center [539, 312] width 234 height 32
click at [455, 276] on link "SC Phone Home" at bounding box center [544, 285] width 245 height 21
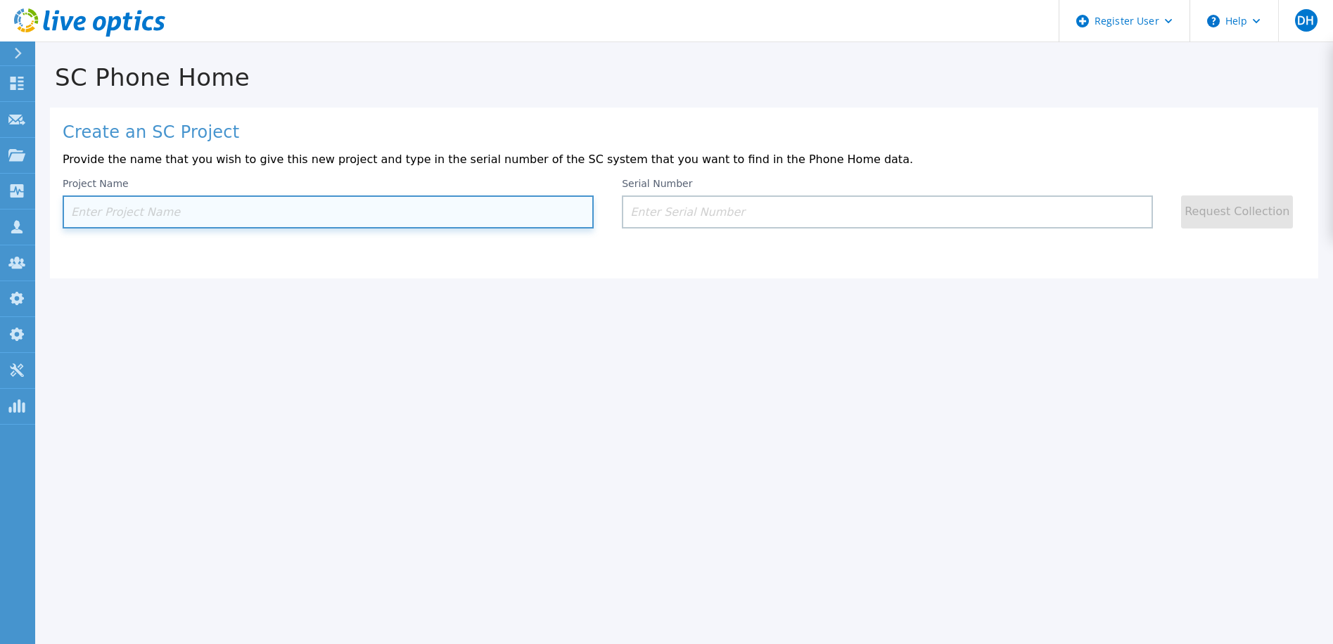
click at [277, 210] on input at bounding box center [328, 212] width 531 height 33
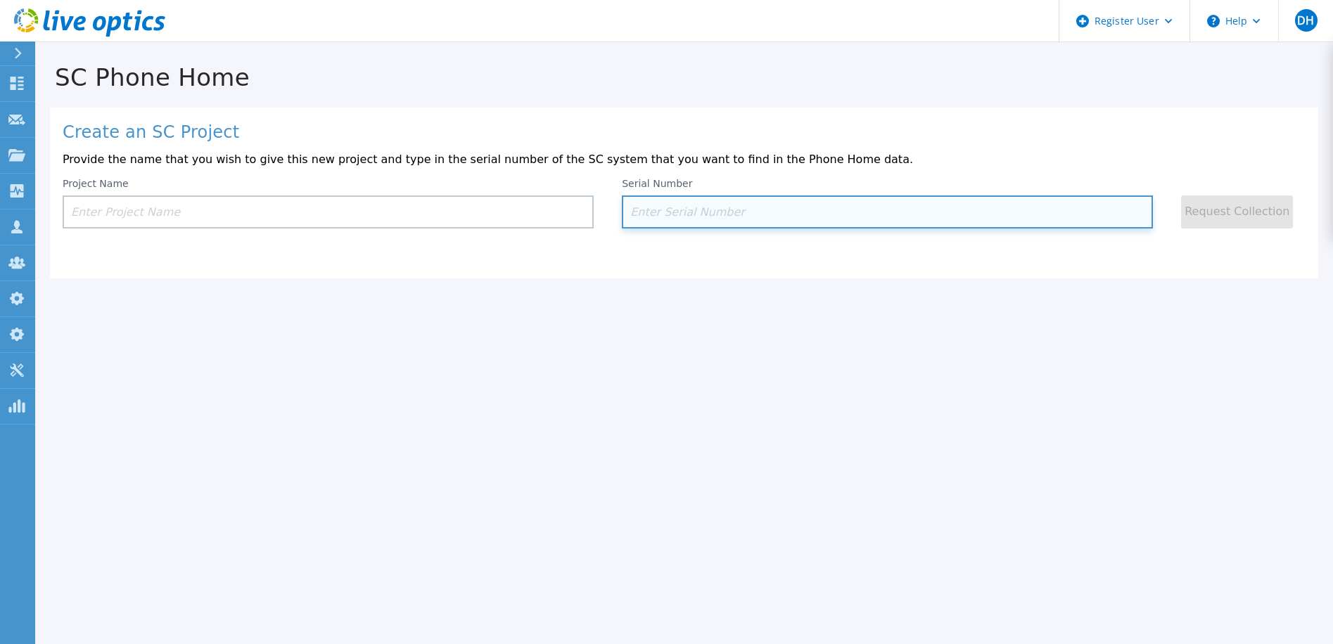
click at [699, 222] on input at bounding box center [887, 212] width 531 height 33
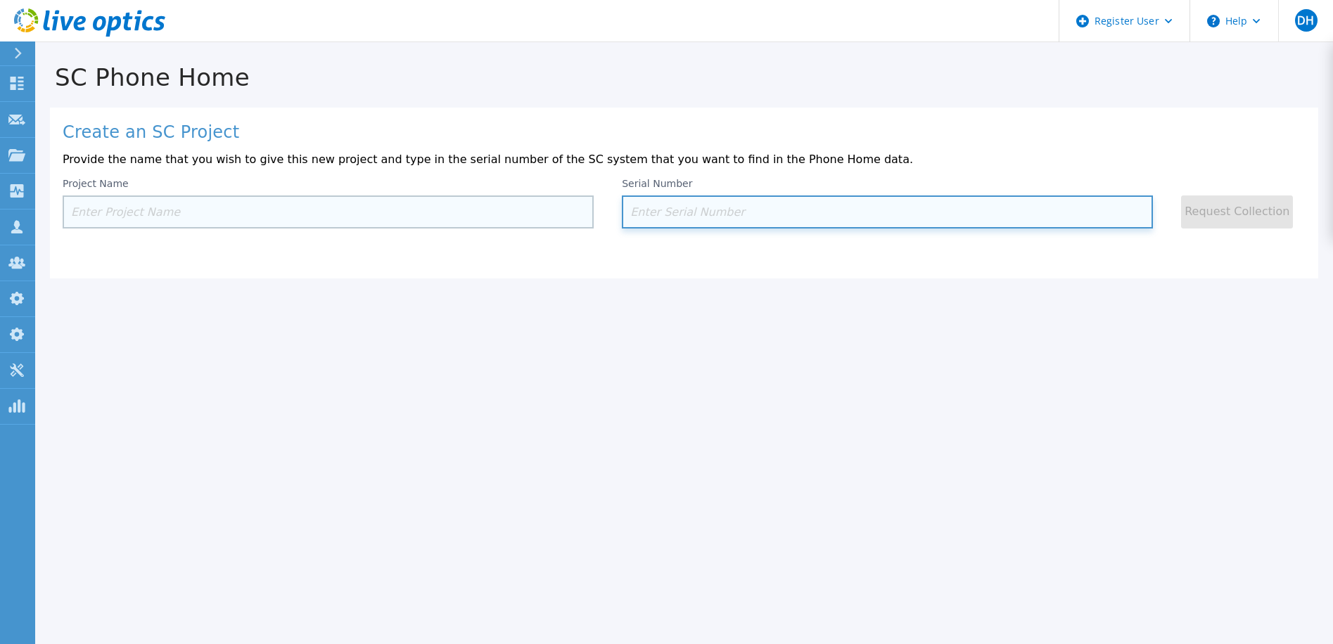
paste input "J3MC0C3"
type input "J3MC0C3"
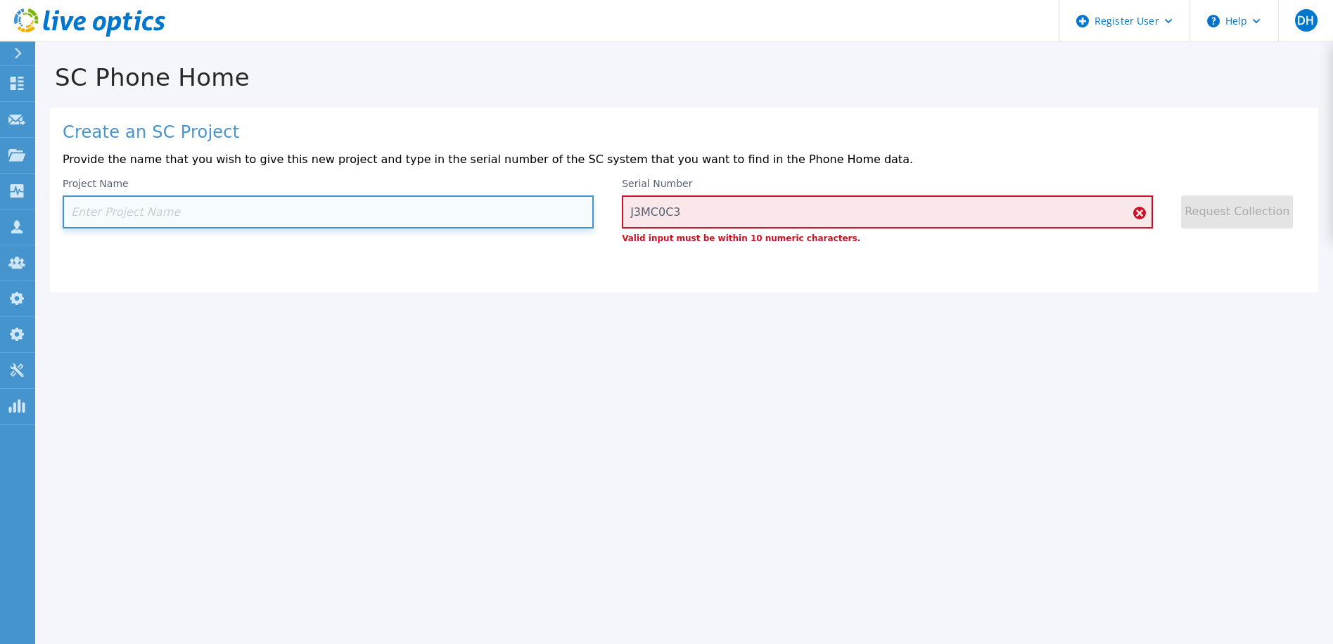
click at [396, 204] on input at bounding box center [328, 212] width 531 height 33
drag, startPoint x: 123, startPoint y: 212, endPoint x: 151, endPoint y: 212, distance: 28.1
click at [124, 212] on input at bounding box center [328, 212] width 531 height 33
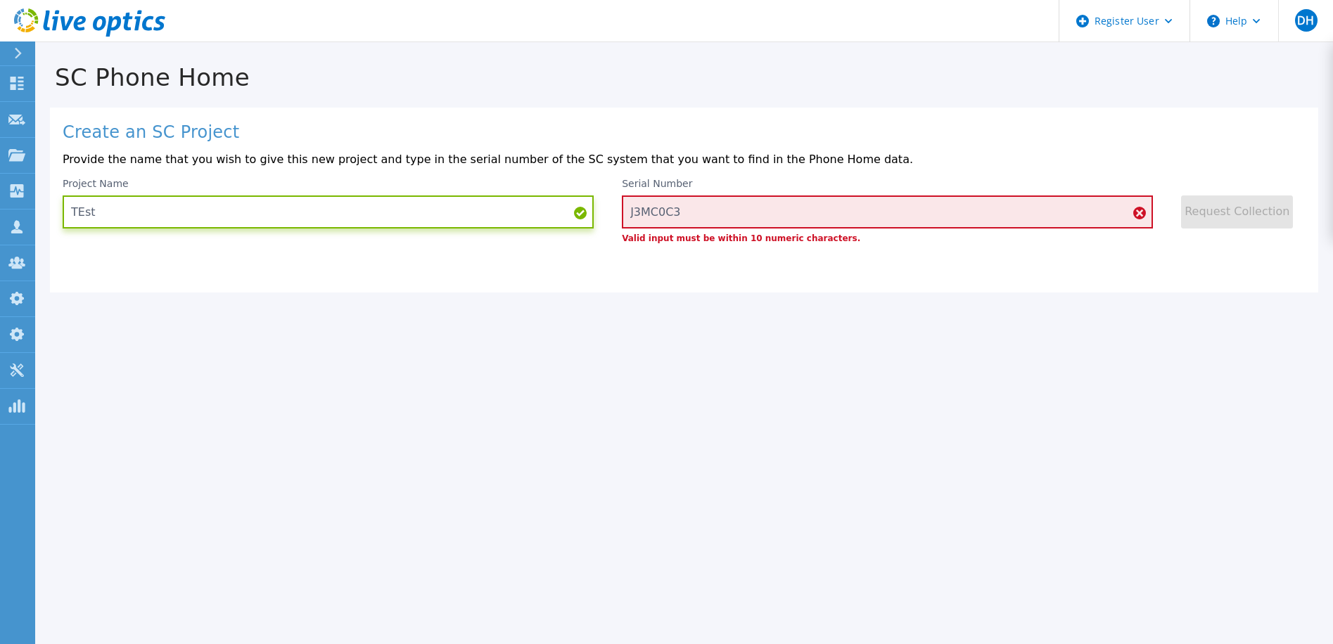
type input "TEst"
drag, startPoint x: 741, startPoint y: 317, endPoint x: 748, endPoint y: 311, distance: 9.5
click at [748, 311] on div "SC Phone Home Create an SC Project Provide the name that you wish to give this …" at bounding box center [666, 322] width 1333 height 644
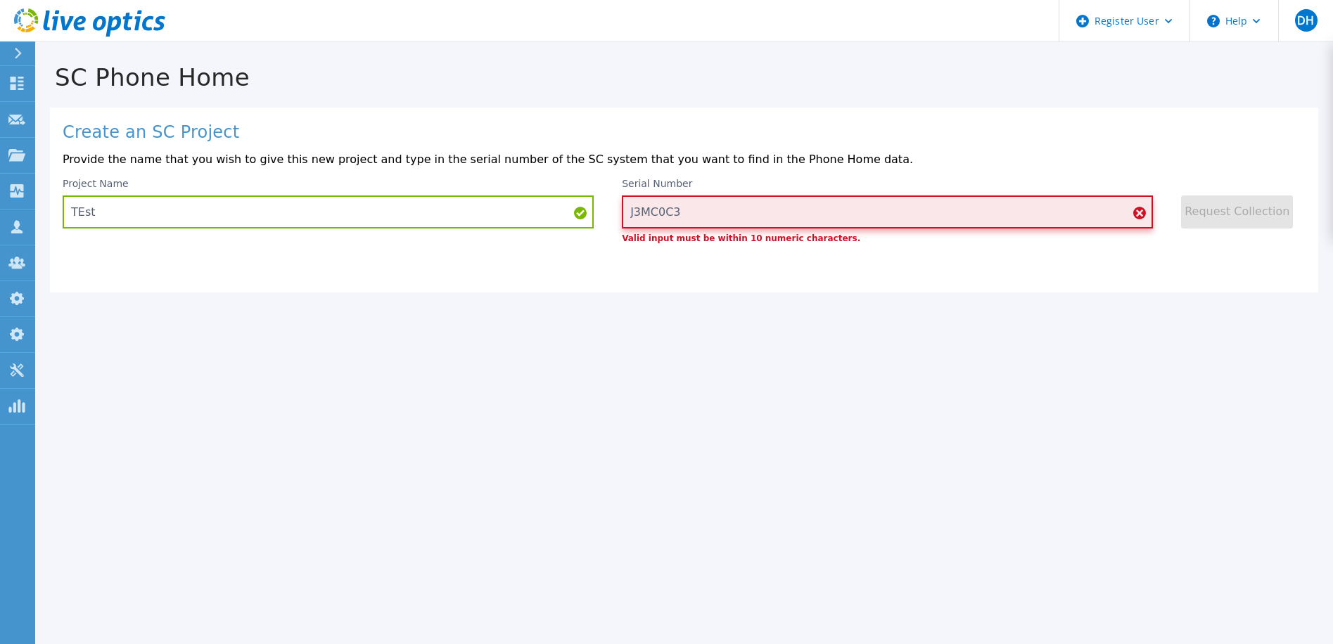
drag, startPoint x: 748, startPoint y: 311, endPoint x: 641, endPoint y: 211, distance: 146.3
click at [641, 211] on input "J3MC0C3" at bounding box center [887, 212] width 531 height 33
click at [876, 214] on input "J3MC0C3" at bounding box center [887, 212] width 531 height 33
drag, startPoint x: 696, startPoint y: 215, endPoint x: 620, endPoint y: 216, distance: 76.0
click at [620, 216] on div "Project Name TEst Serial Number J3MC0C3 Valid input must be within 10 numeric c…" at bounding box center [684, 210] width 1243 height 65
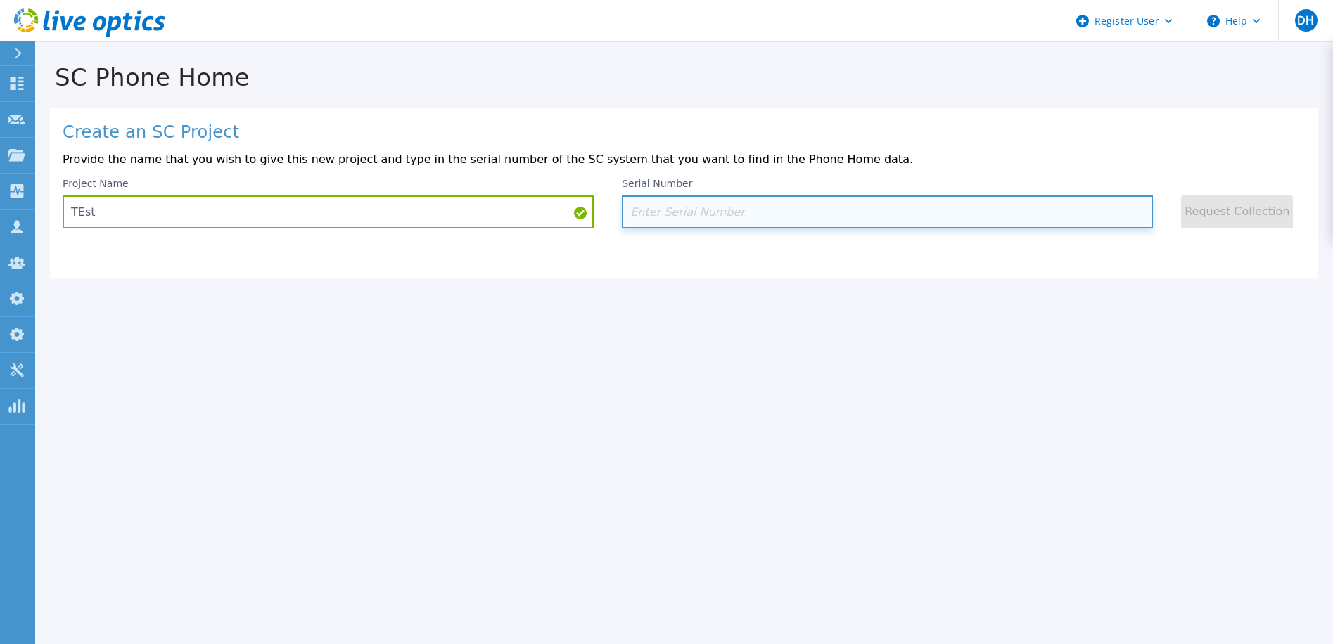
click at [693, 214] on input at bounding box center [887, 212] width 531 height 33
paste input "CN0NHDV9FC"
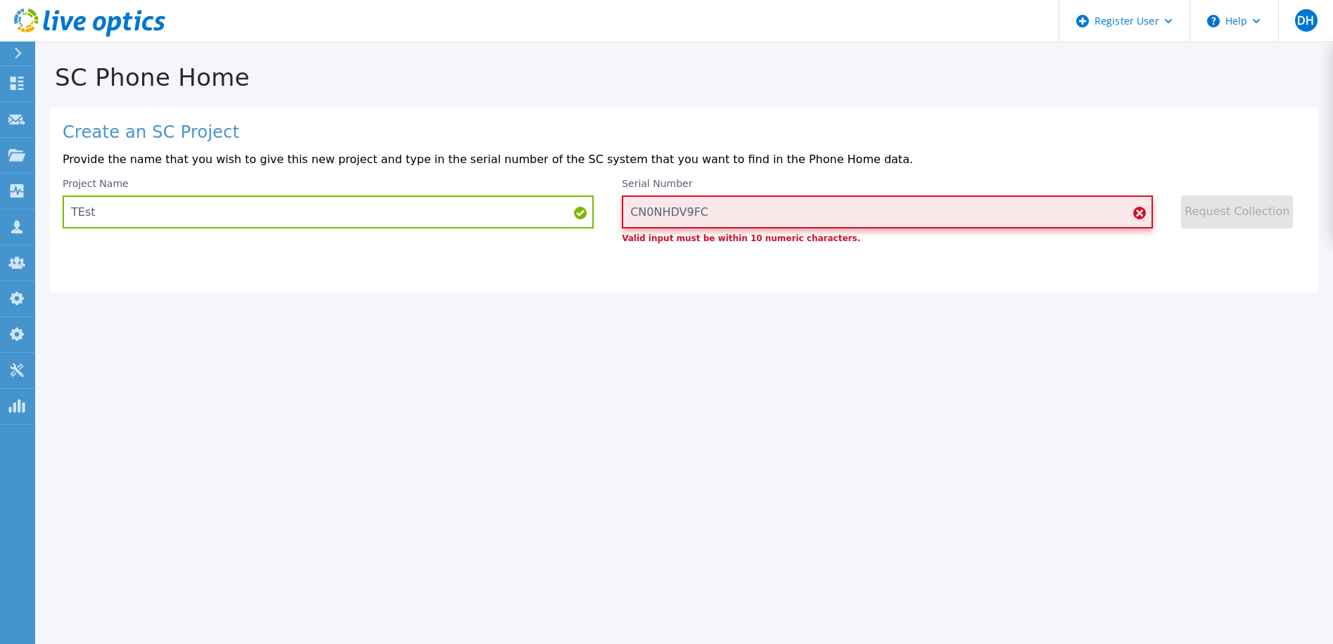
drag, startPoint x: 713, startPoint y: 212, endPoint x: 619, endPoint y: 216, distance: 94.3
click at [620, 219] on div "Project Name TEst Serial Number CN0NHDV9FC Valid input must be within 10 numeri…" at bounding box center [684, 210] width 1243 height 65
paste input
type input "CN0NHDV9FC"
click at [91, 22] on icon at bounding box center [89, 22] width 151 height 29
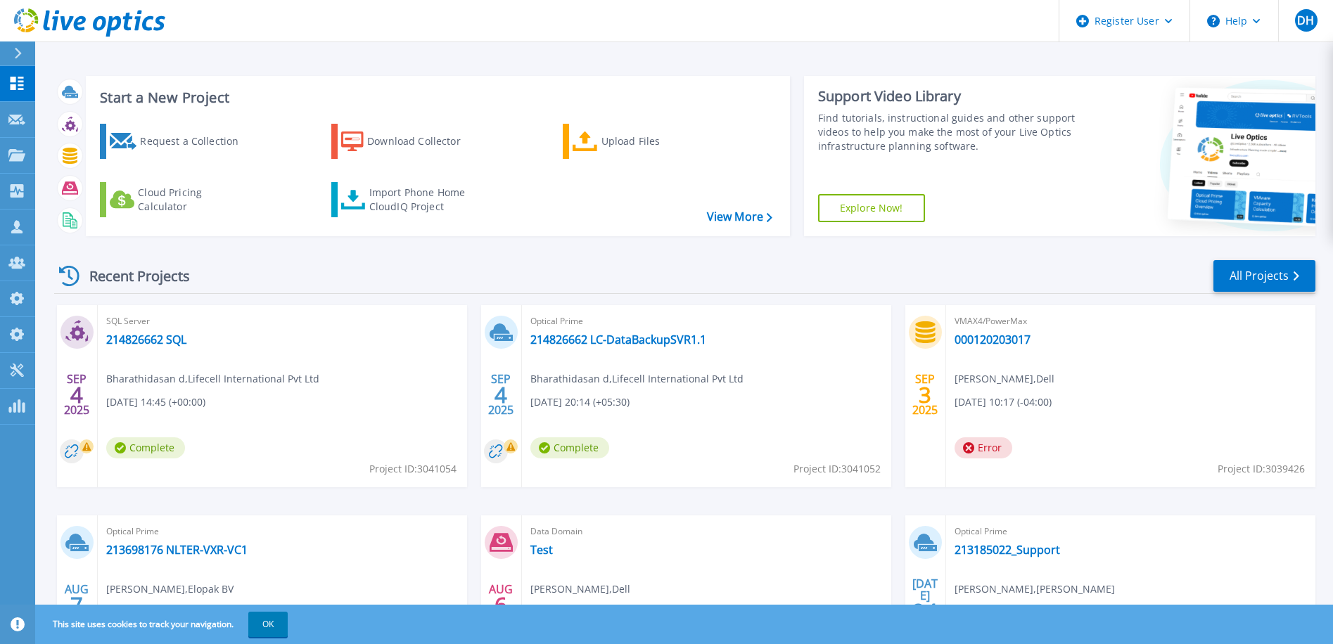
drag, startPoint x: 361, startPoint y: 0, endPoint x: 541, endPoint y: 10, distance: 180.3
click at [541, 10] on header "Register User Help DH Dell Admin User [PERSON_NAME] [PERSON_NAME][EMAIL_ADDRESS…" at bounding box center [666, 21] width 1333 height 42
